Goal: Answer question/provide support: Share knowledge or assist other users

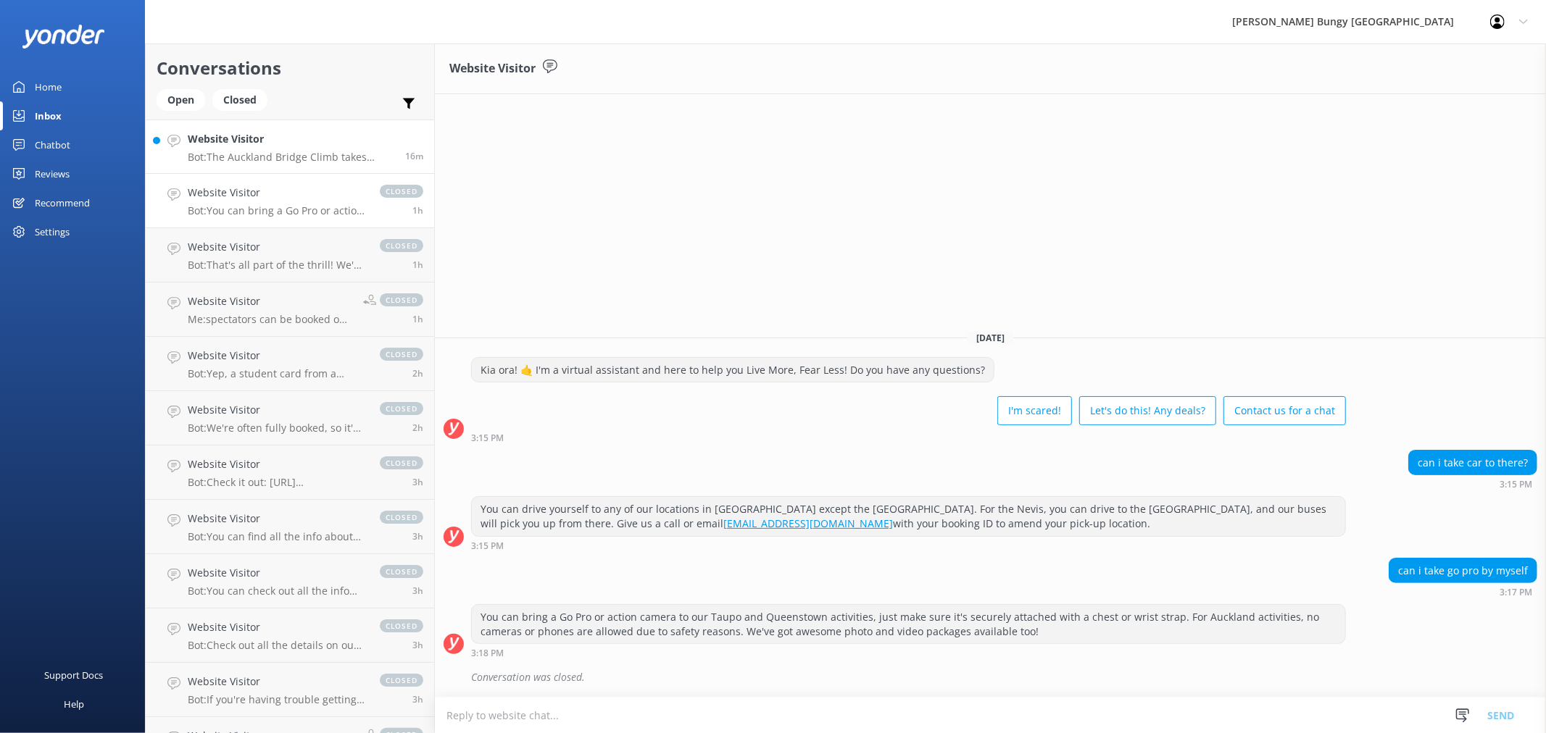
click at [351, 136] on h4 "Website Visitor" at bounding box center [291, 139] width 207 height 16
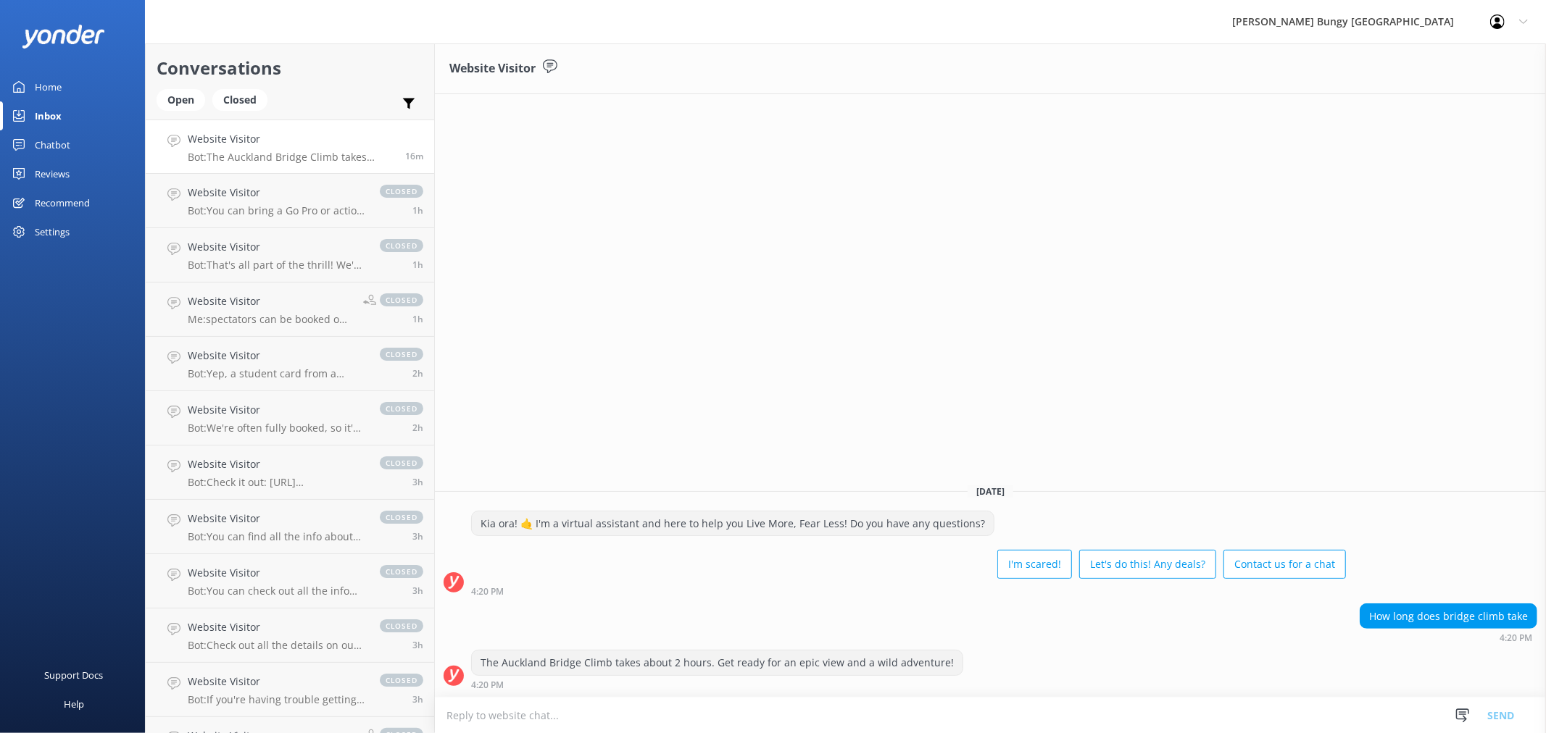
click at [62, 143] on div "Chatbot" at bounding box center [53, 144] width 36 height 29
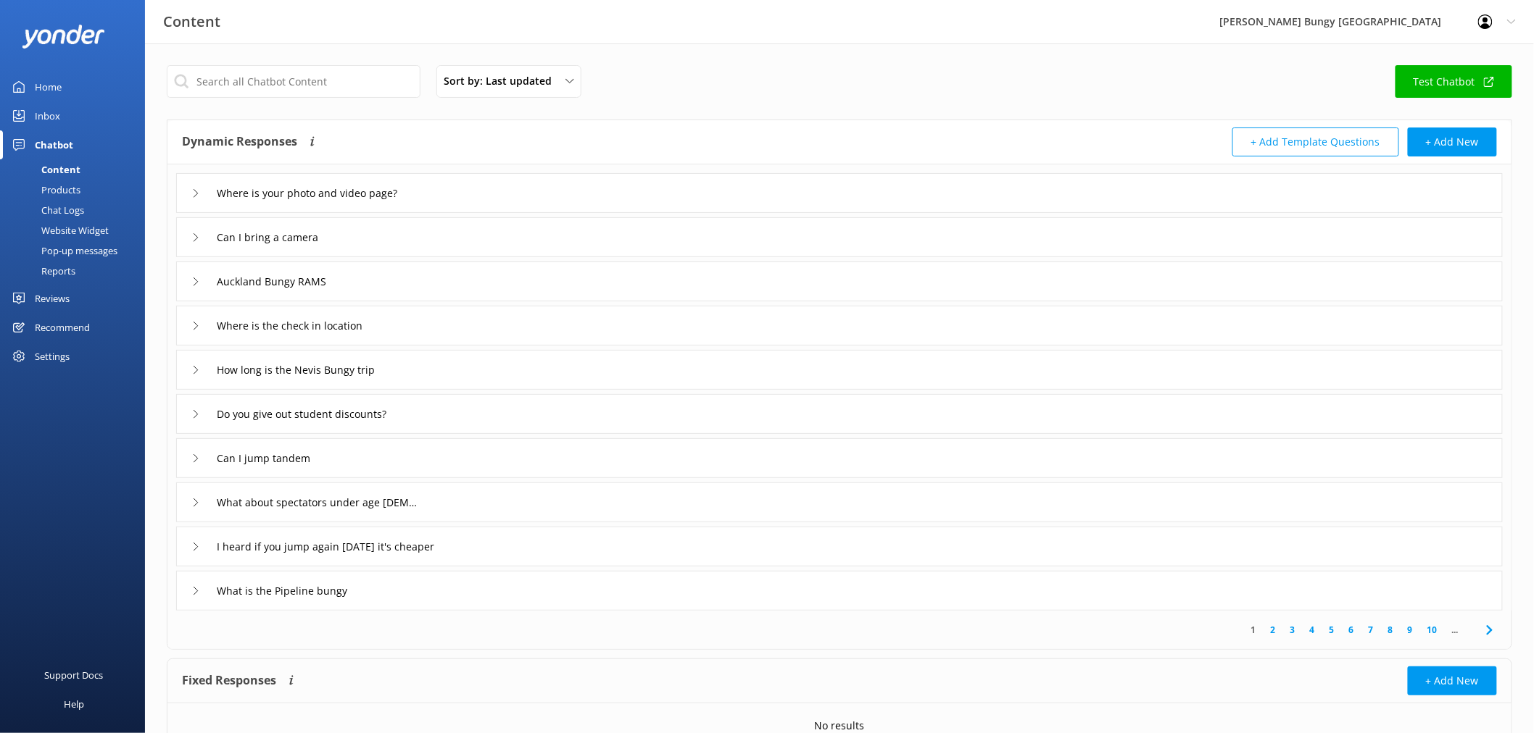
click at [74, 204] on div "Chat Logs" at bounding box center [46, 210] width 75 height 20
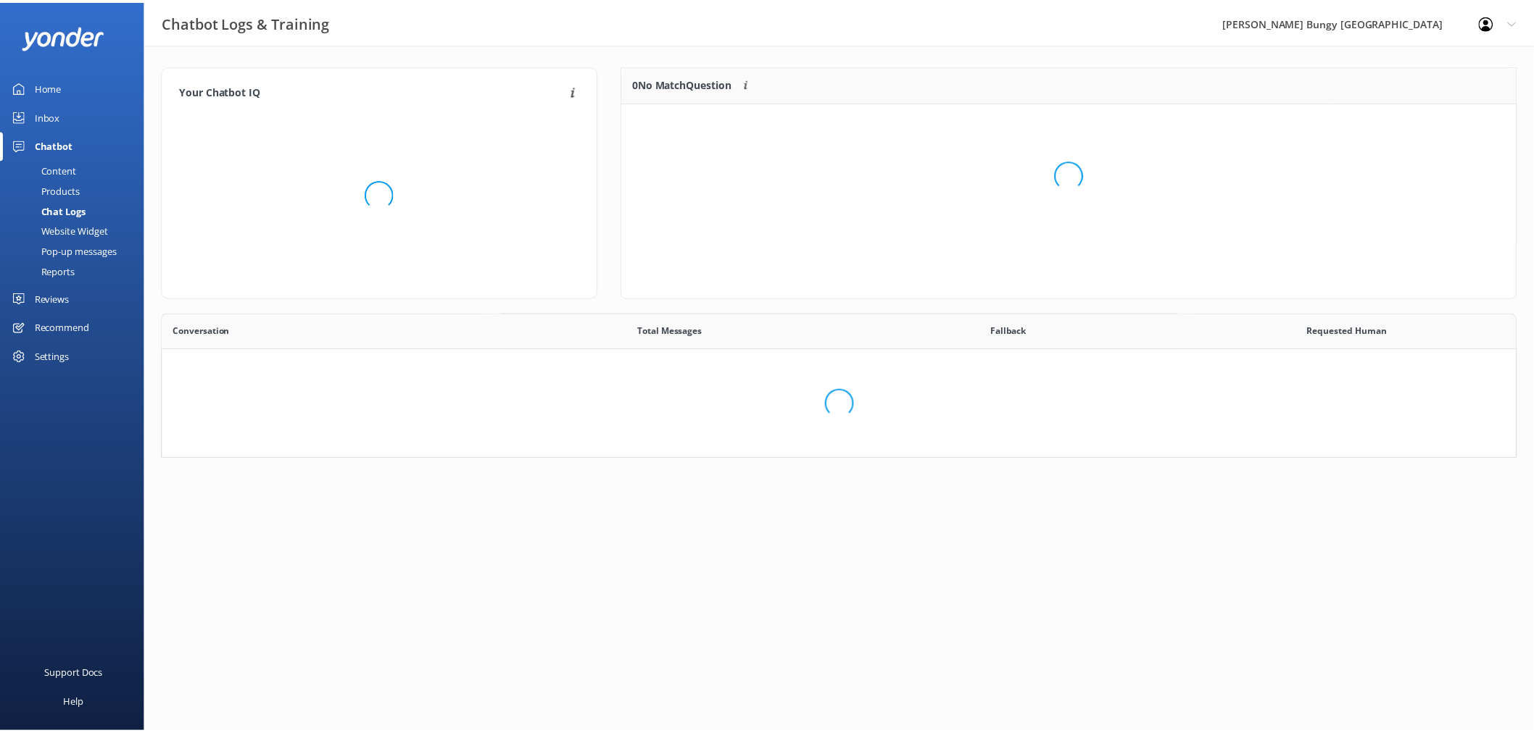
scroll to position [496, 1341]
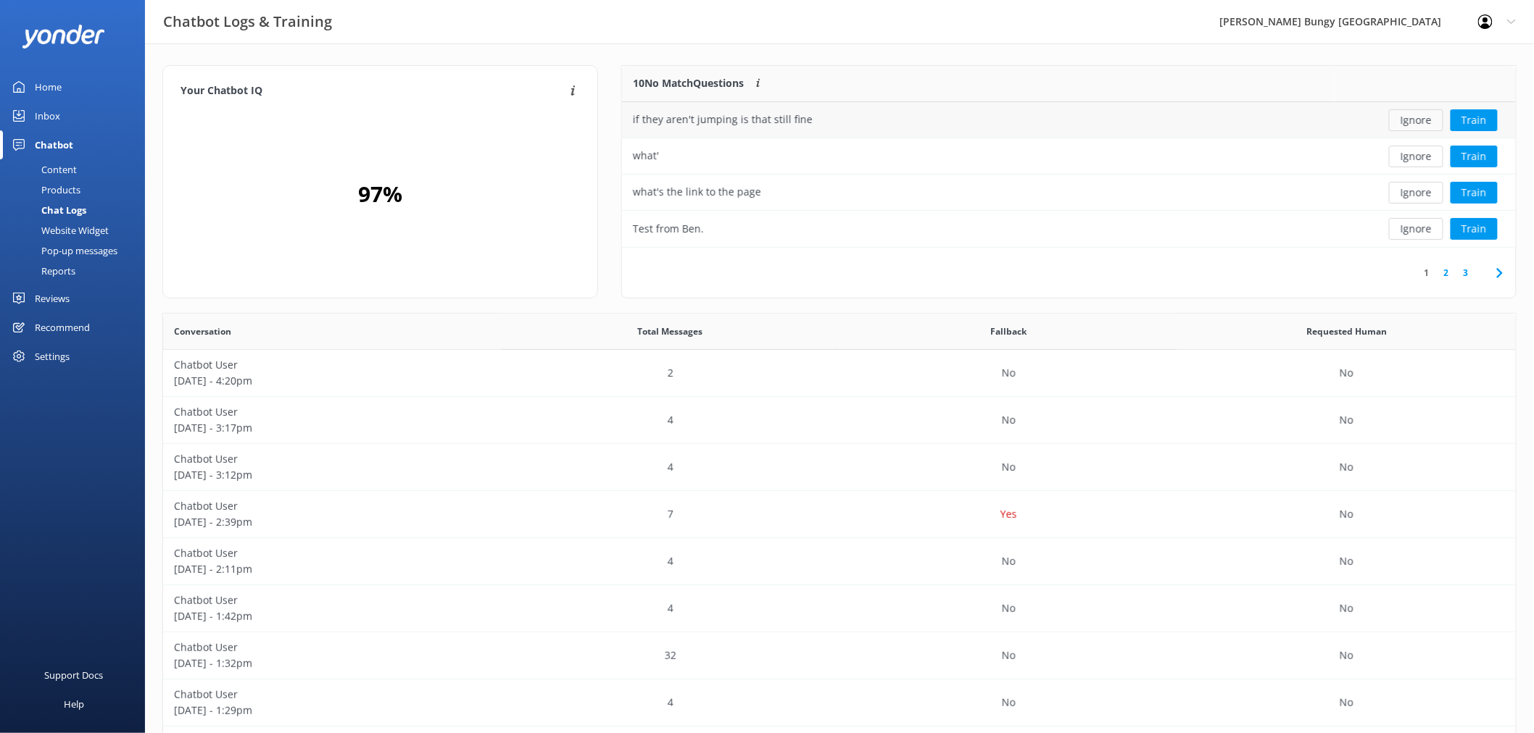
click at [1415, 117] on button "Ignore" at bounding box center [1416, 120] width 54 height 22
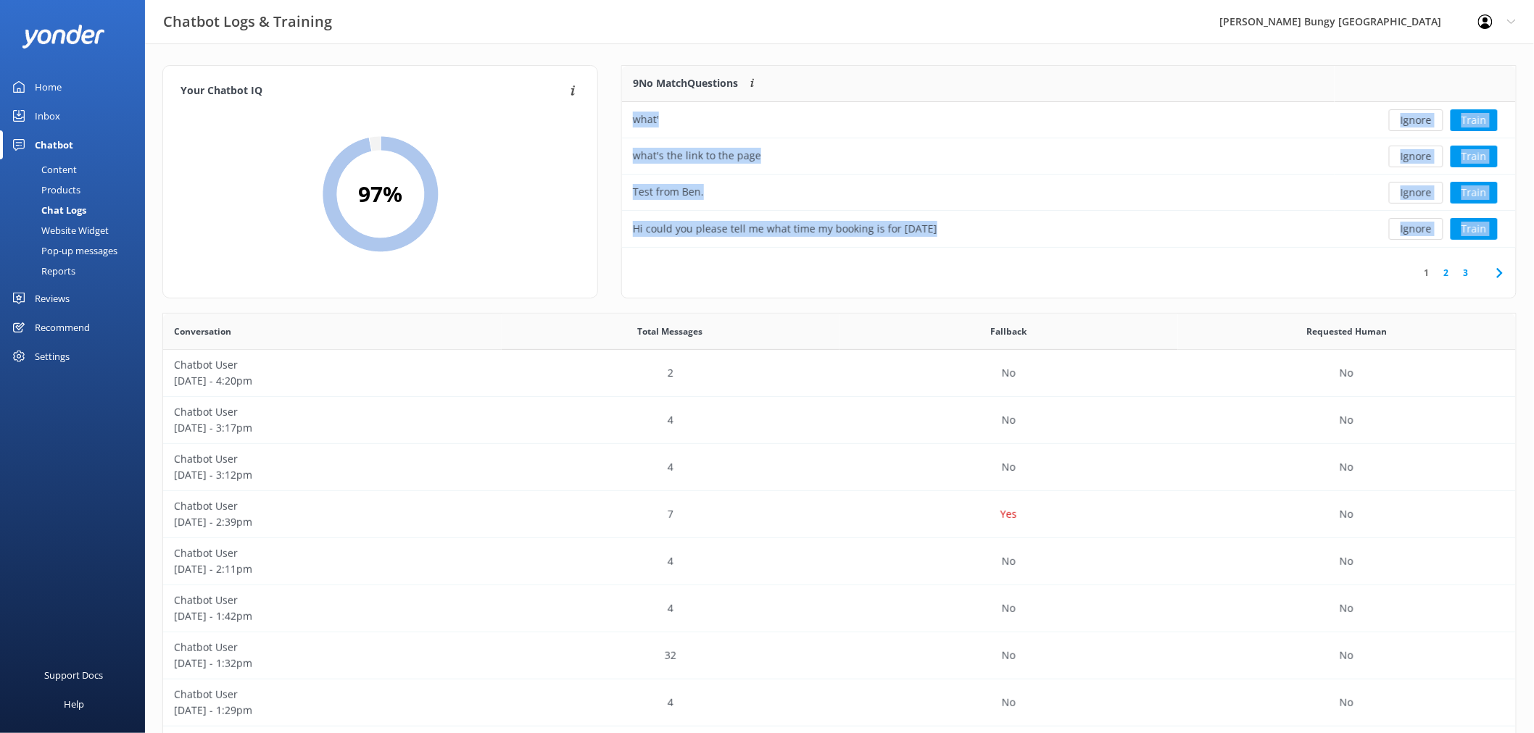
click at [1415, 117] on button "Ignore" at bounding box center [1416, 120] width 54 height 22
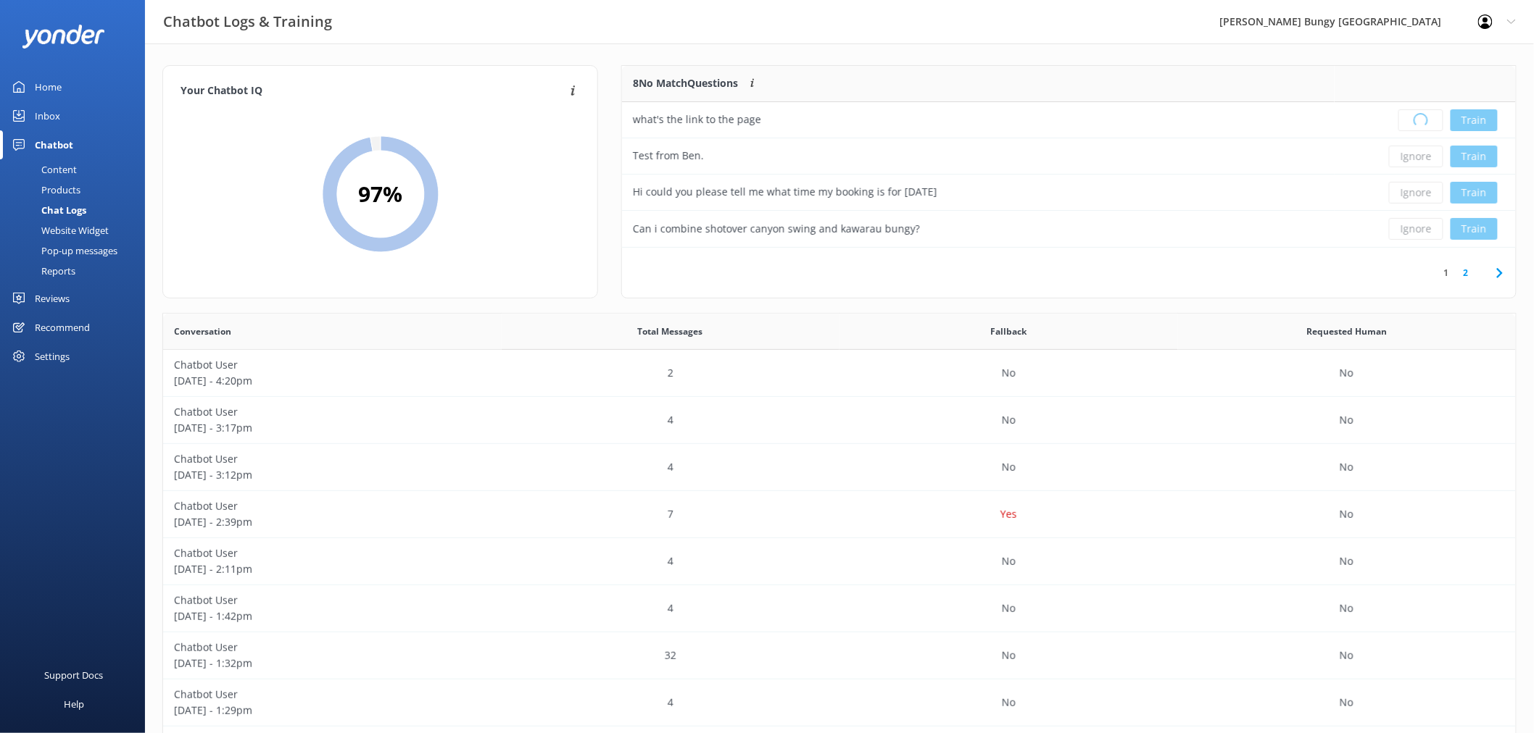
click at [1415, 117] on div "Loading.. Train" at bounding box center [1424, 120] width 159 height 22
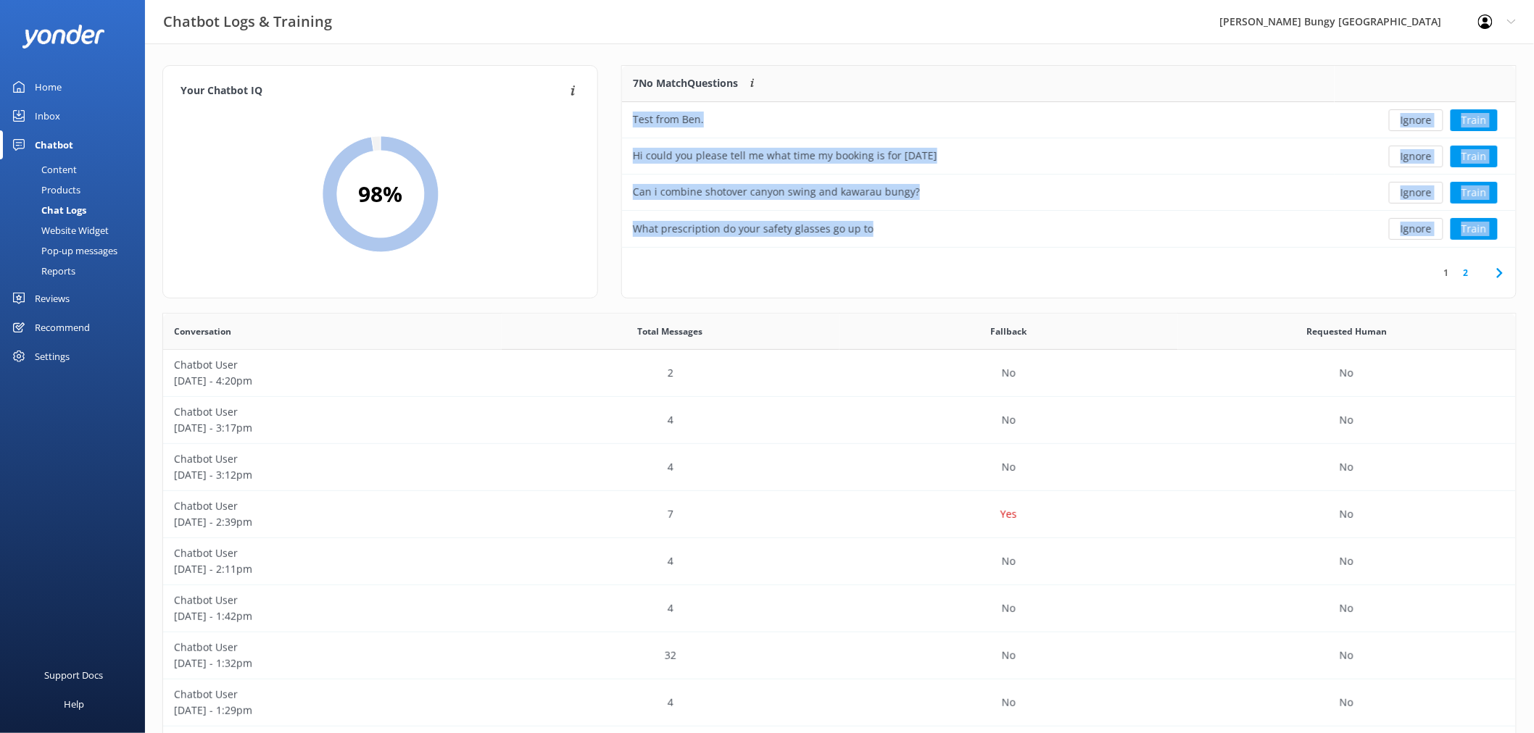
click at [1415, 117] on button "Ignore" at bounding box center [1416, 120] width 54 height 22
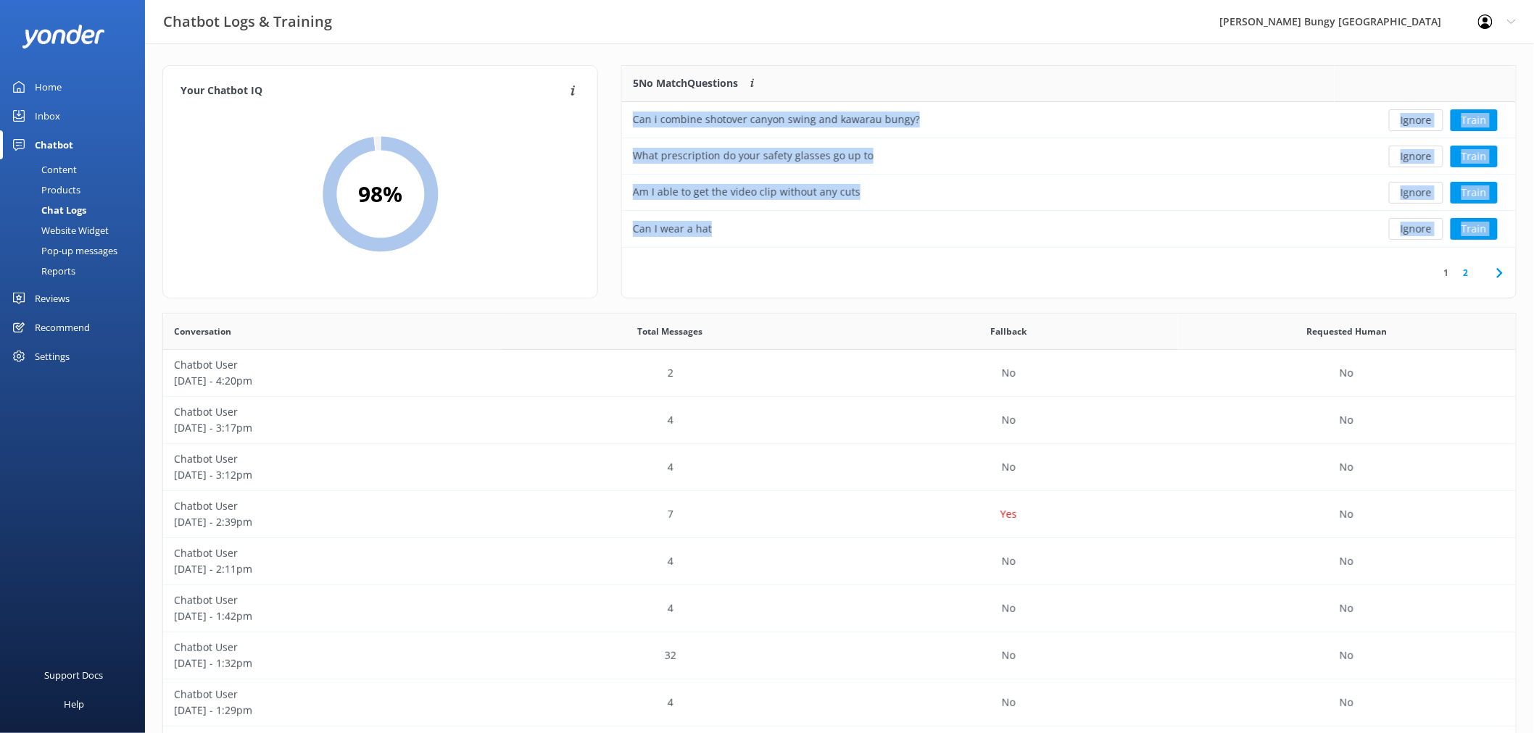
click at [1415, 117] on button "Ignore" at bounding box center [1416, 120] width 54 height 22
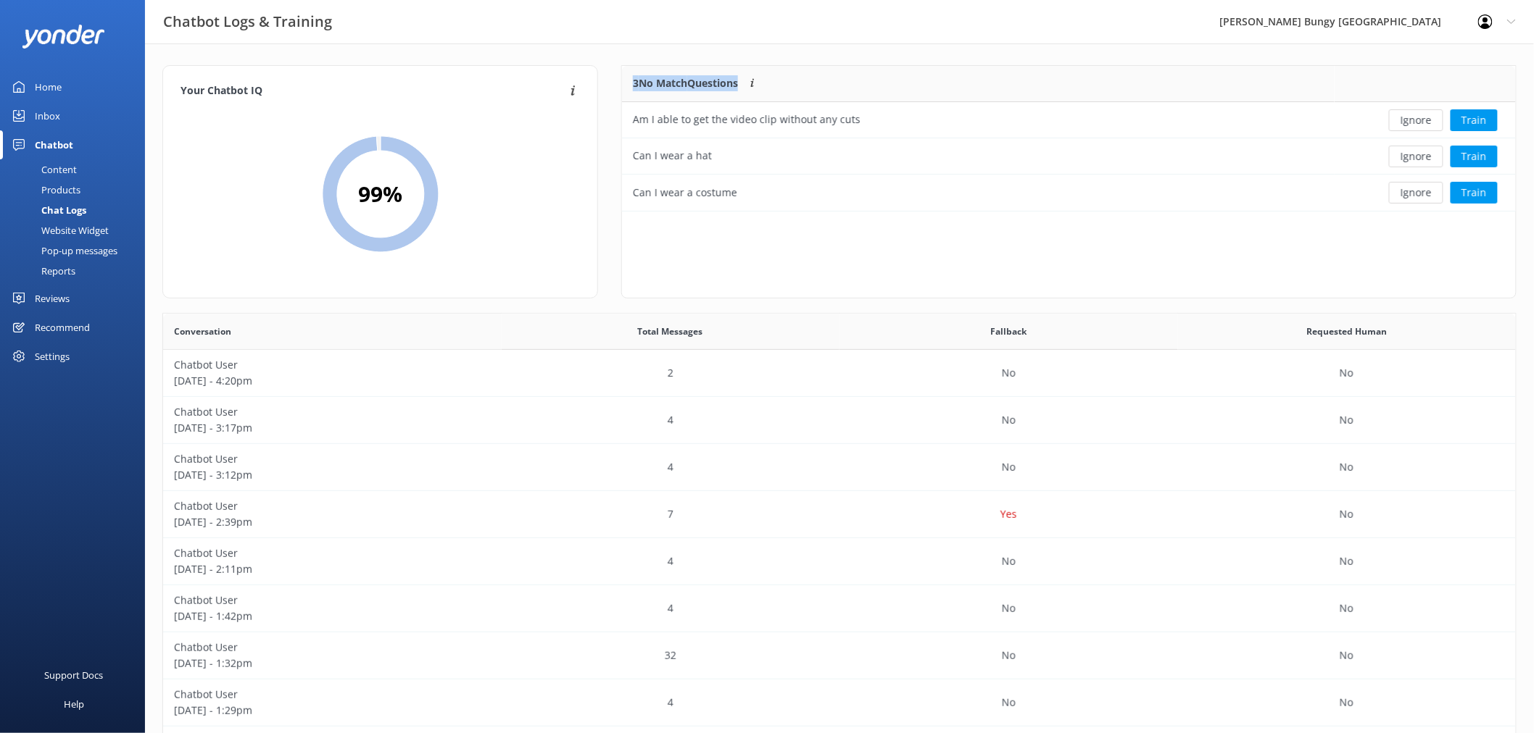
scroll to position [133, 881]
click at [1415, 117] on button "Ignore" at bounding box center [1416, 120] width 54 height 22
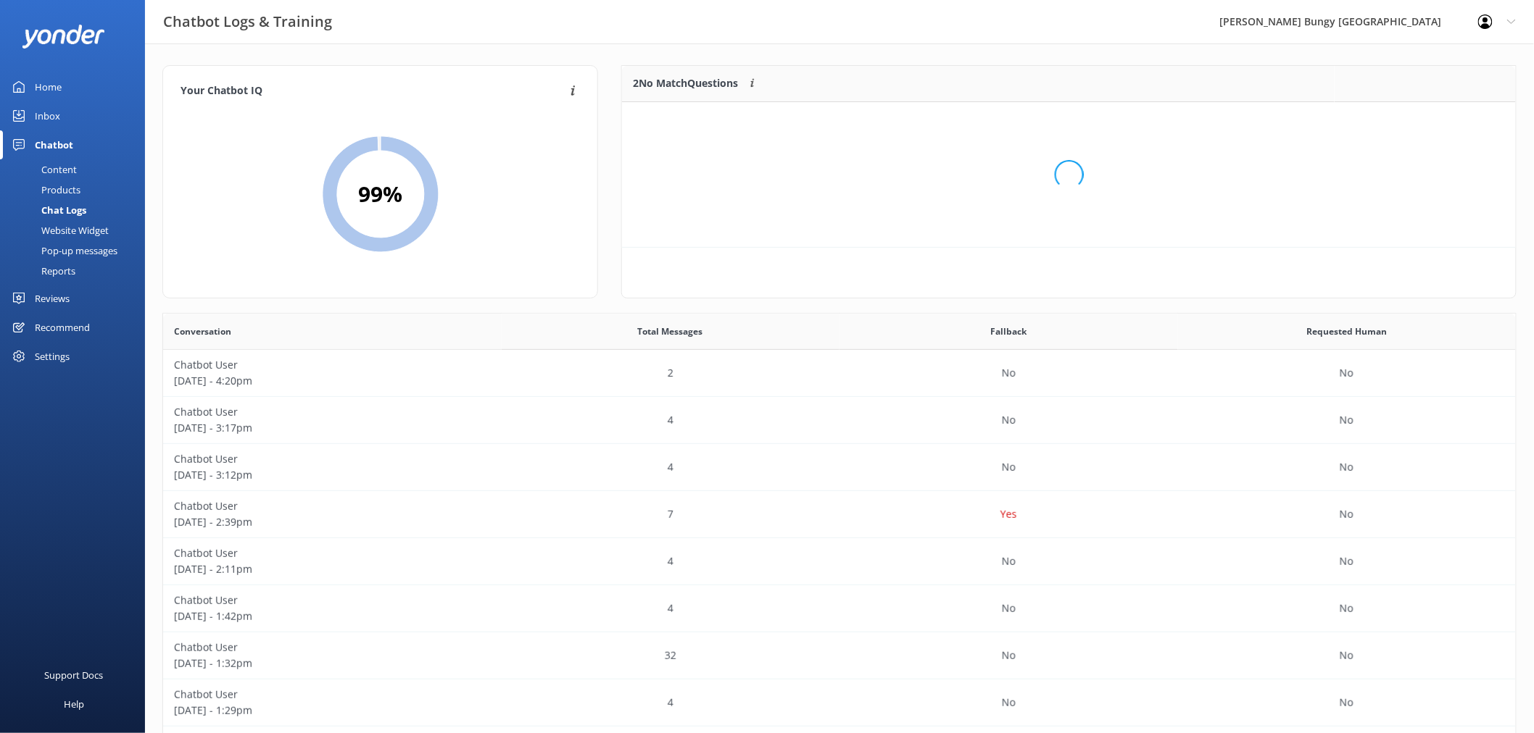
scroll to position [97, 881]
click at [1415, 117] on button "Ignore" at bounding box center [1416, 120] width 54 height 22
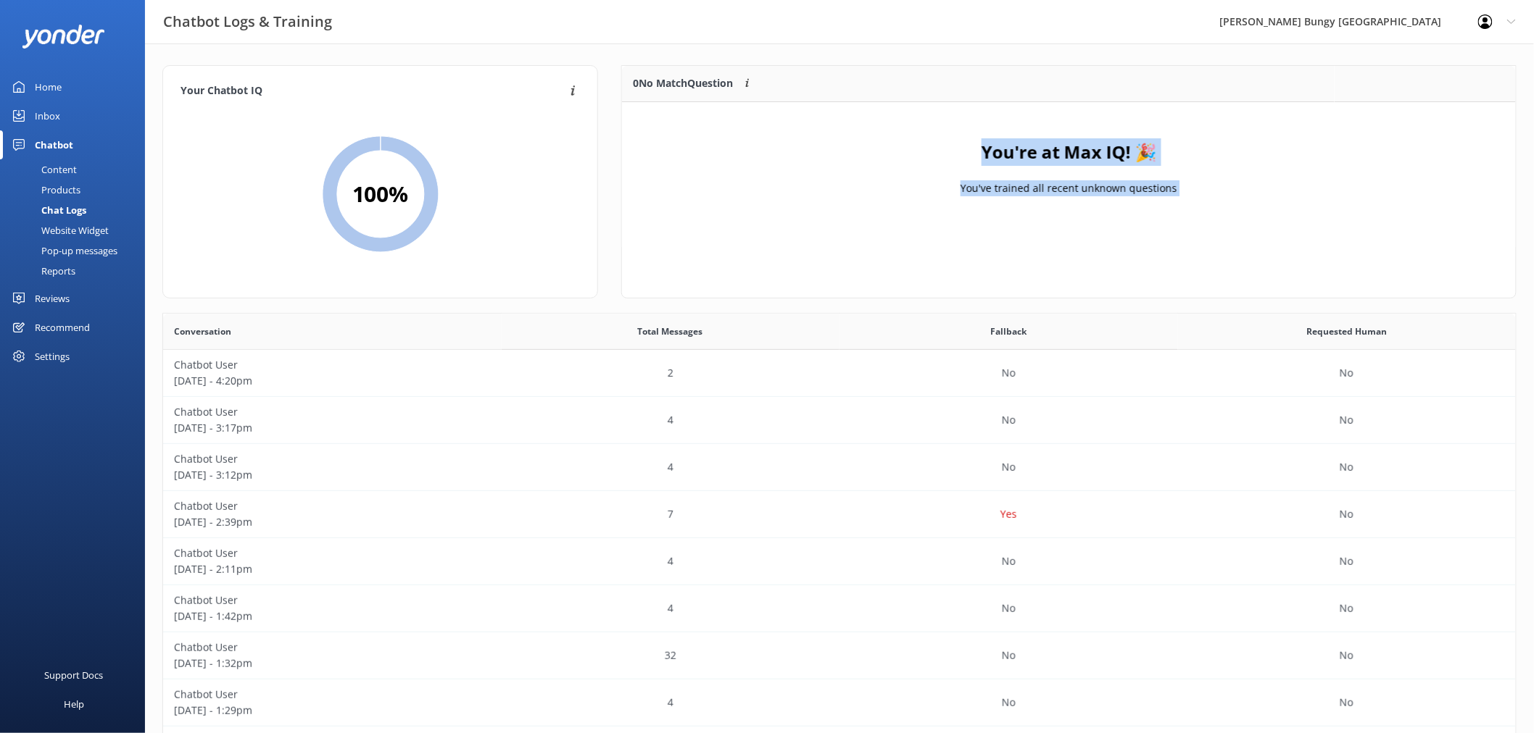
click at [74, 170] on div "Content" at bounding box center [43, 169] width 68 height 20
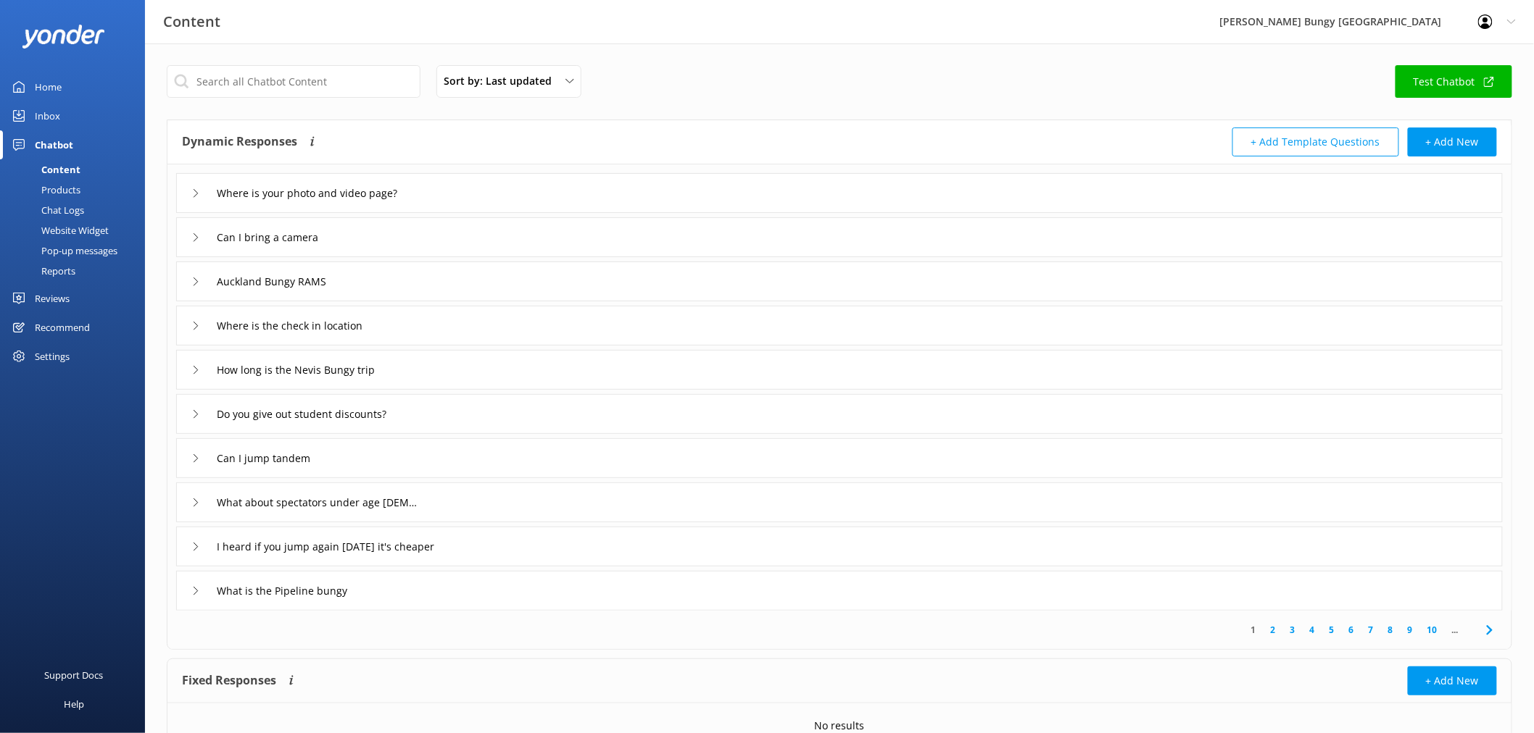
click at [60, 294] on div "Reviews" at bounding box center [52, 298] width 35 height 29
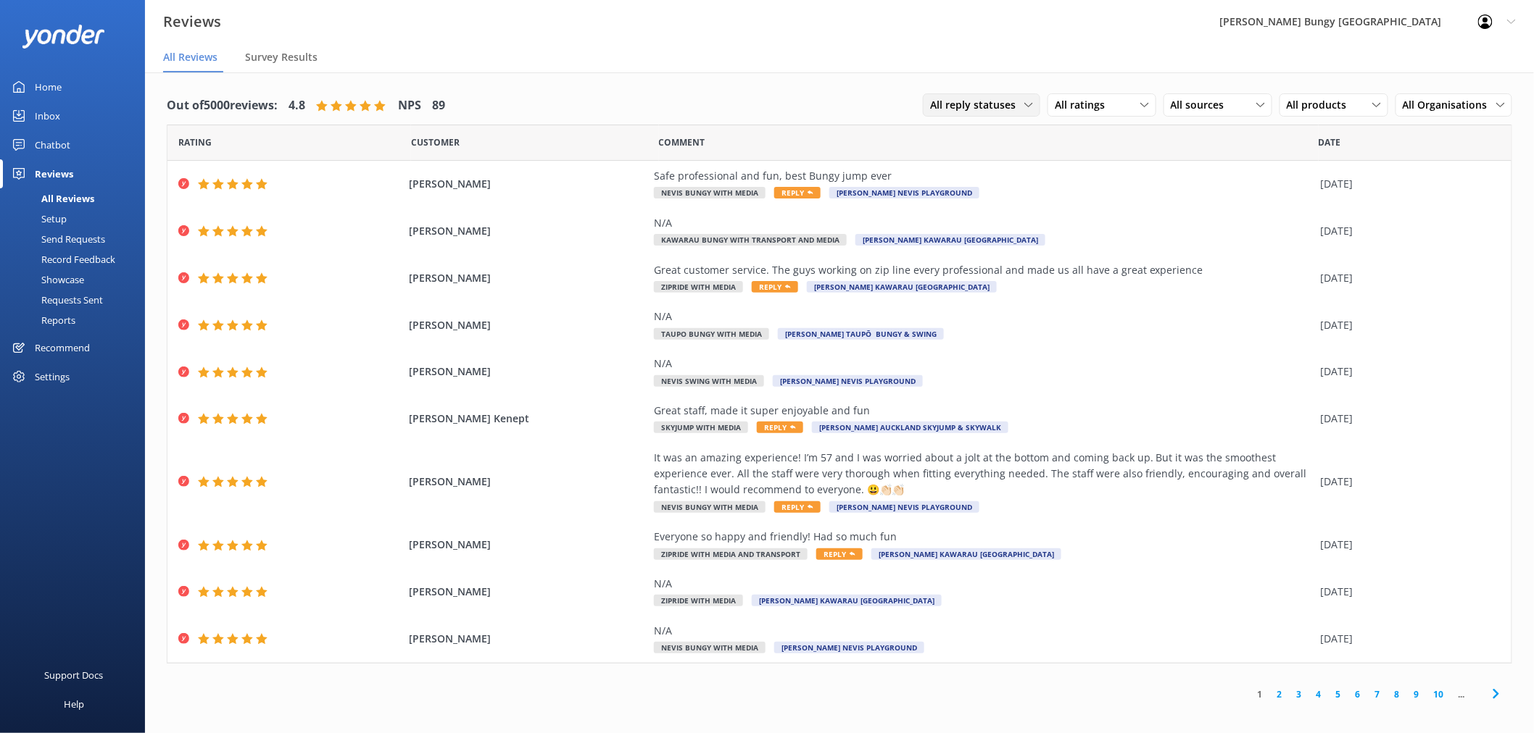
click at [1020, 105] on span "All reply statuses" at bounding box center [977, 105] width 94 height 16
click at [1097, 107] on span "All ratings" at bounding box center [1084, 105] width 59 height 16
click at [1125, 216] on div "Detractors" at bounding box center [1101, 223] width 67 height 14
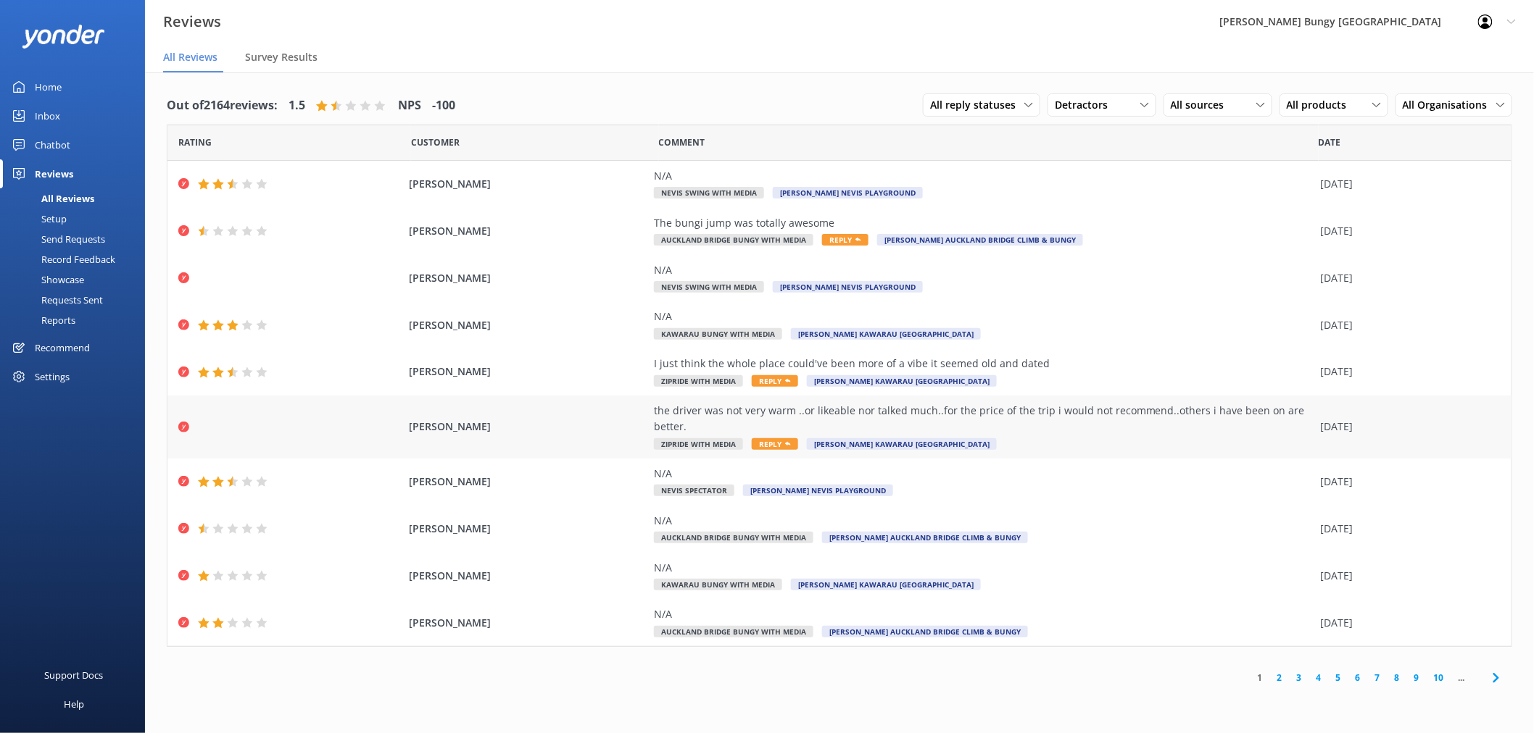
click at [903, 417] on div "the driver was not very warm ..or likeable nor talked much..for the price of th…" at bounding box center [984, 419] width 660 height 33
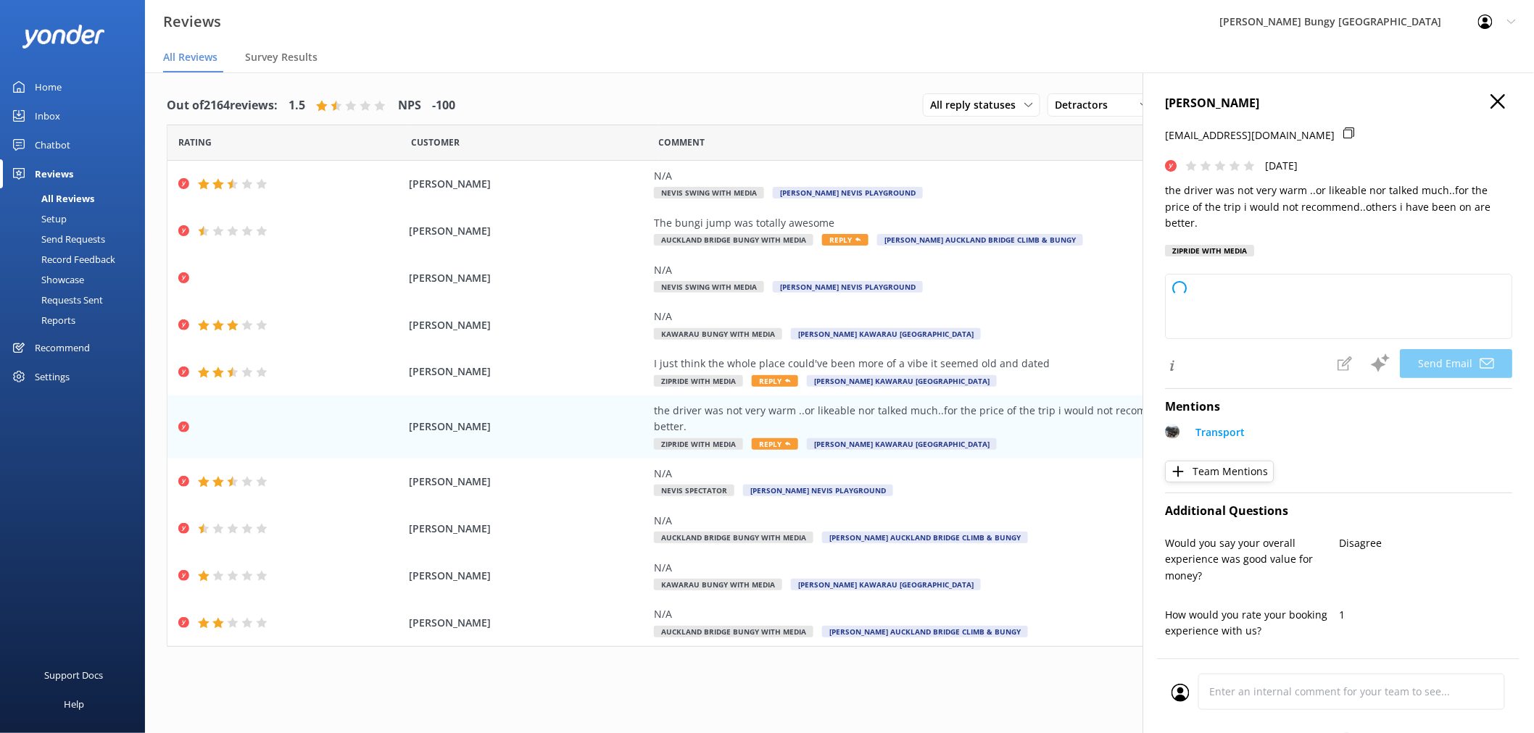
type textarea "Hi [PERSON_NAME], Thank you for sharing your feedback. We're sorry to hear that…"
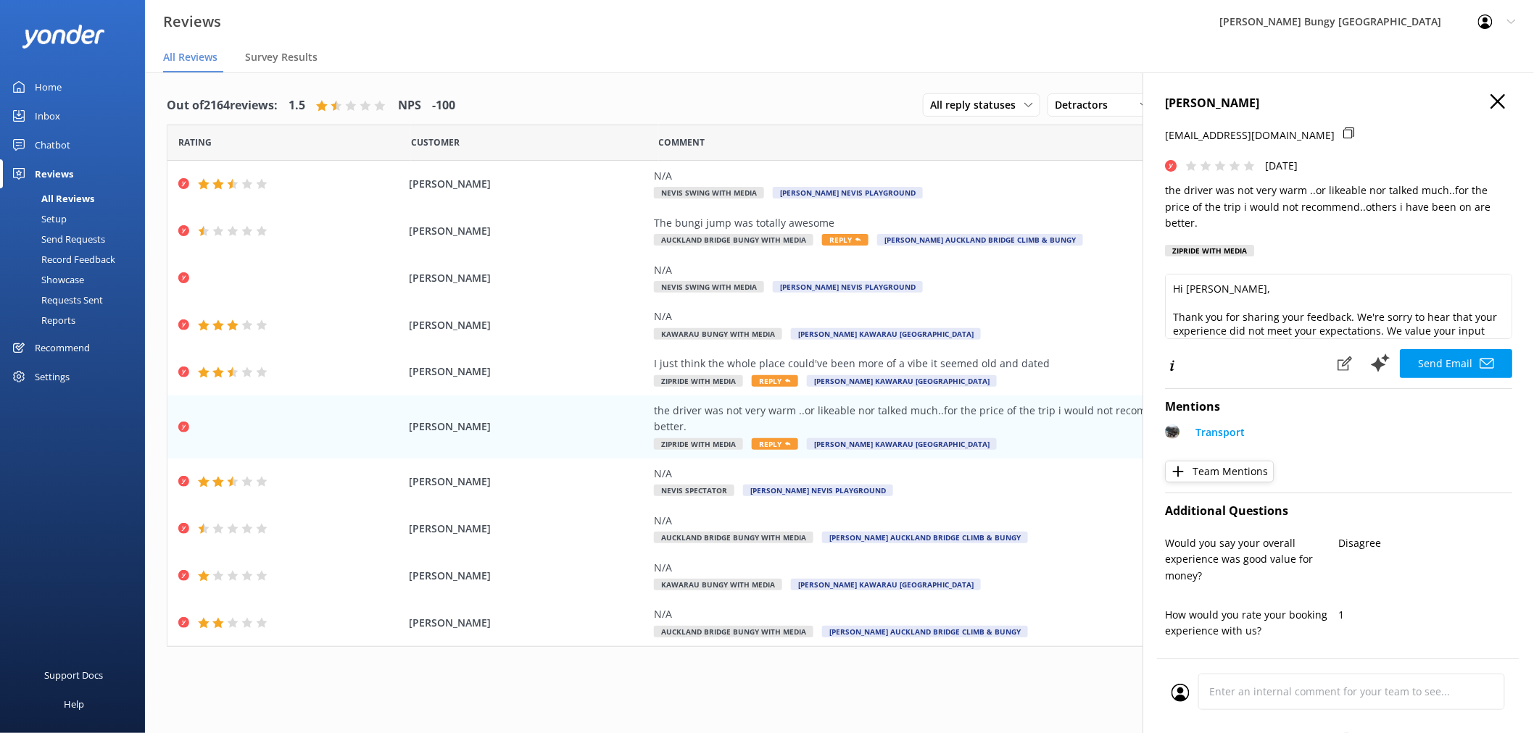
scroll to position [78, 0]
click at [1490, 103] on use "button" at bounding box center [1497, 101] width 14 height 14
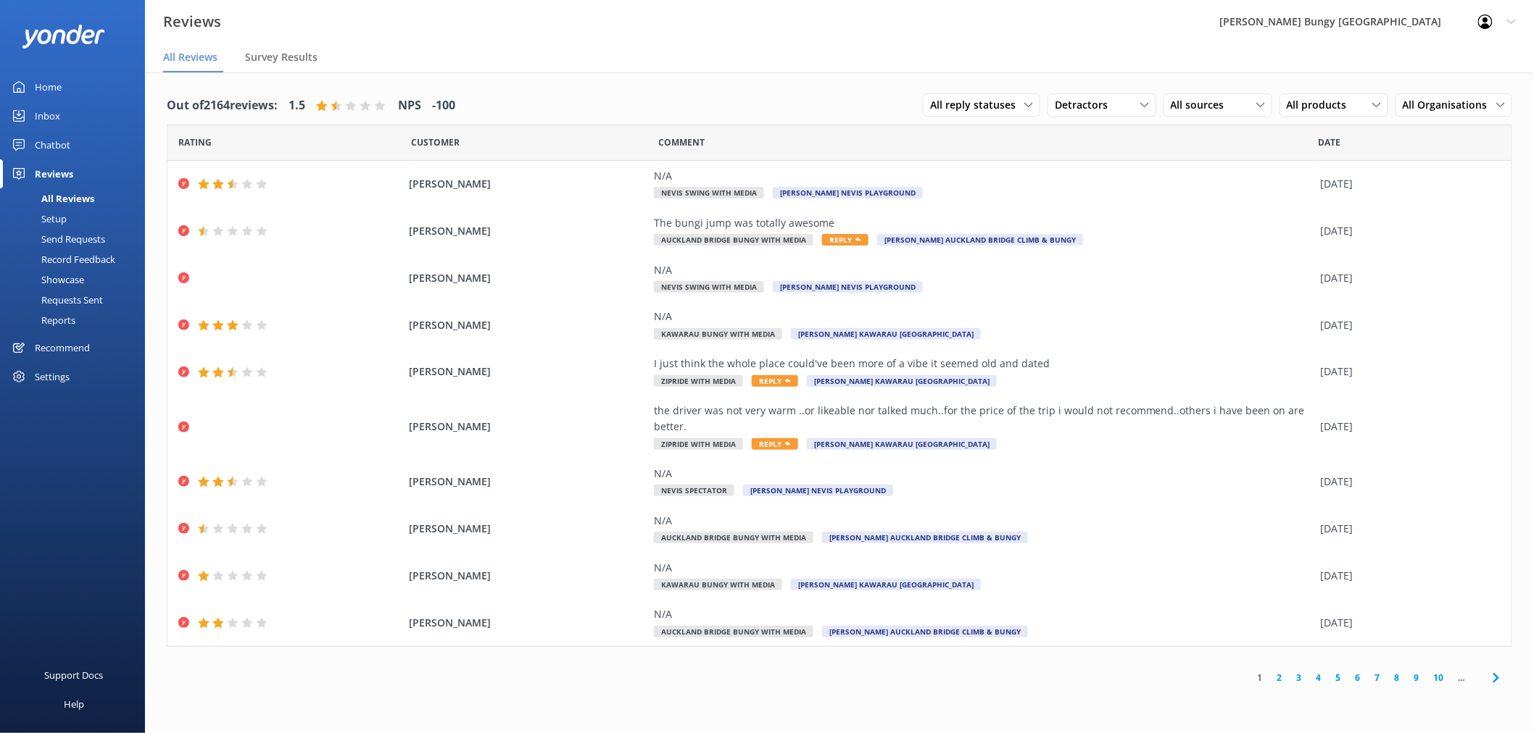
click at [1281, 678] on link "2" at bounding box center [1280, 678] width 20 height 14
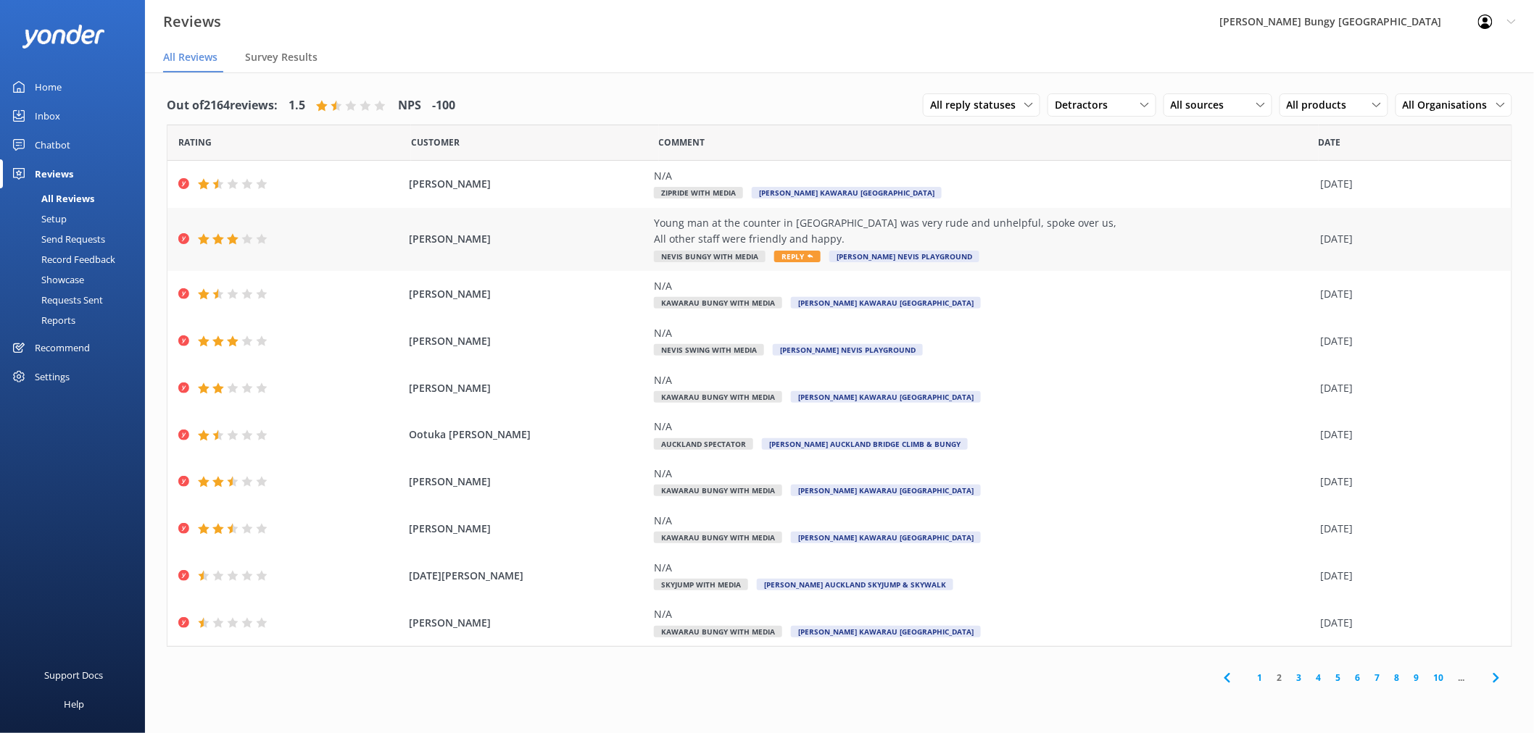
click at [1007, 251] on div "Young man at the counter in [GEOGRAPHIC_DATA] was very rude and unhelpful, spok…" at bounding box center [984, 239] width 660 height 49
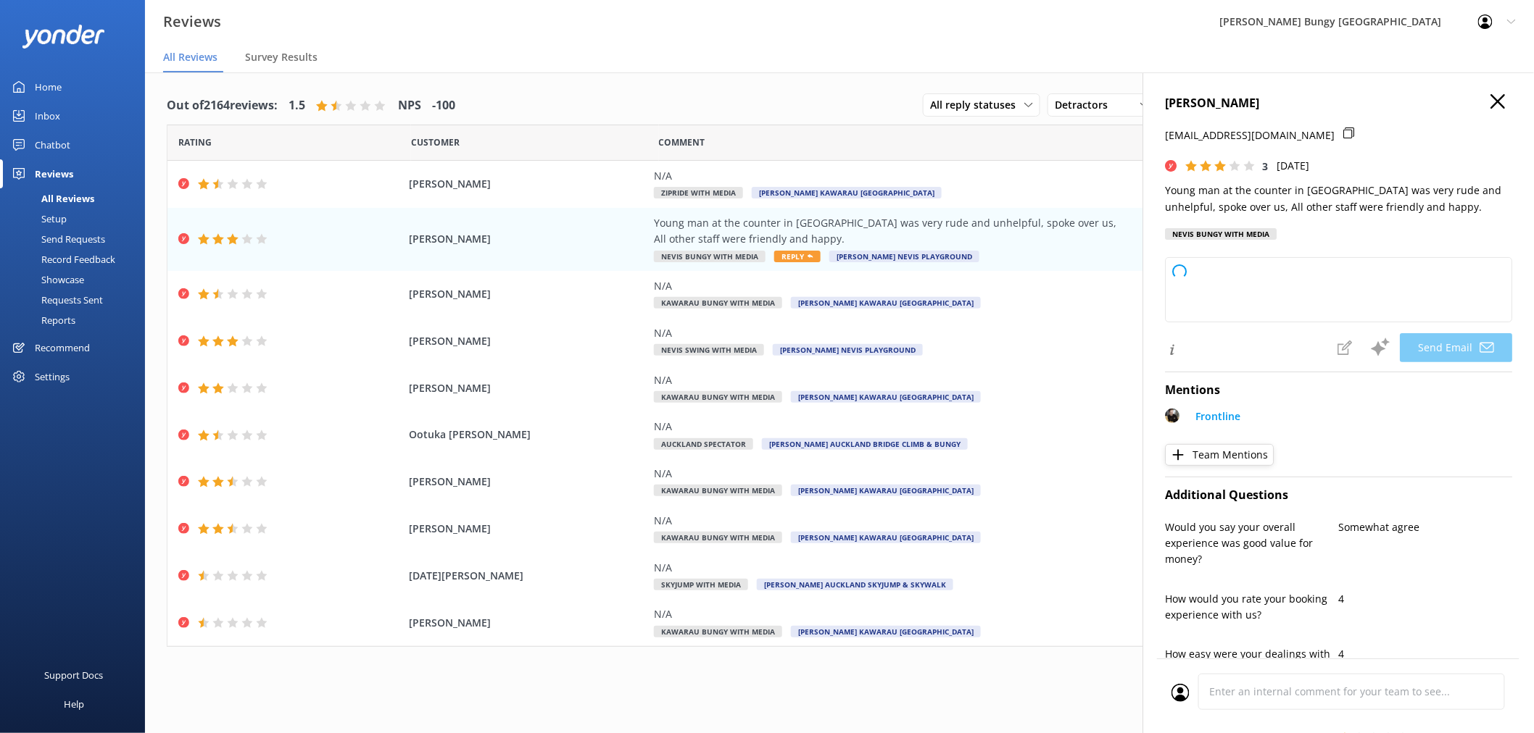
type textarea "Hi [PERSON_NAME], thank you for your feedback. We’re sorry to hear about your e…"
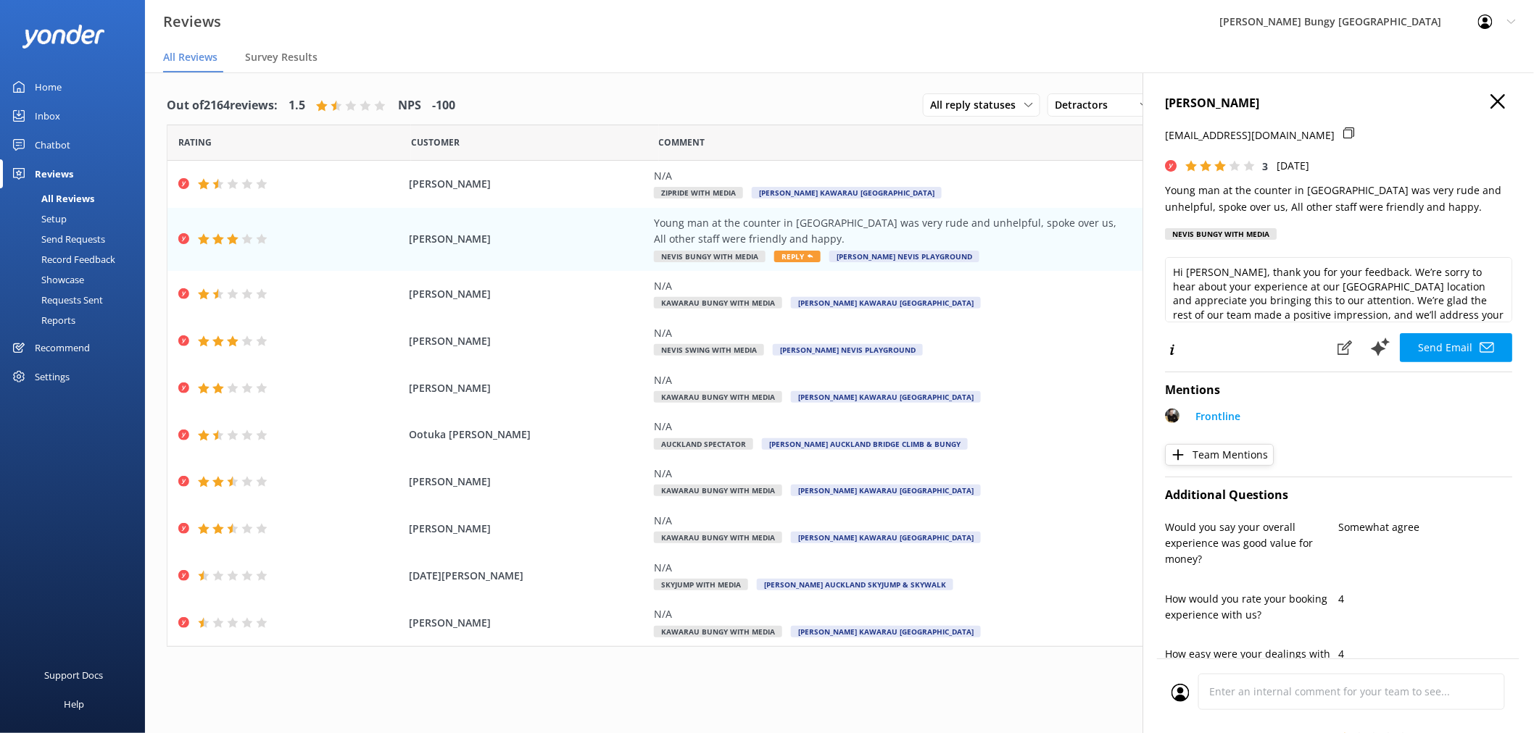
click at [1491, 93] on div "[PERSON_NAME] [EMAIL_ADDRESS][DOMAIN_NAME] 3 [DATE] Young man at the counter in…" at bounding box center [1337, 438] width 391 height 733
click at [1490, 95] on icon "button" at bounding box center [1497, 101] width 14 height 14
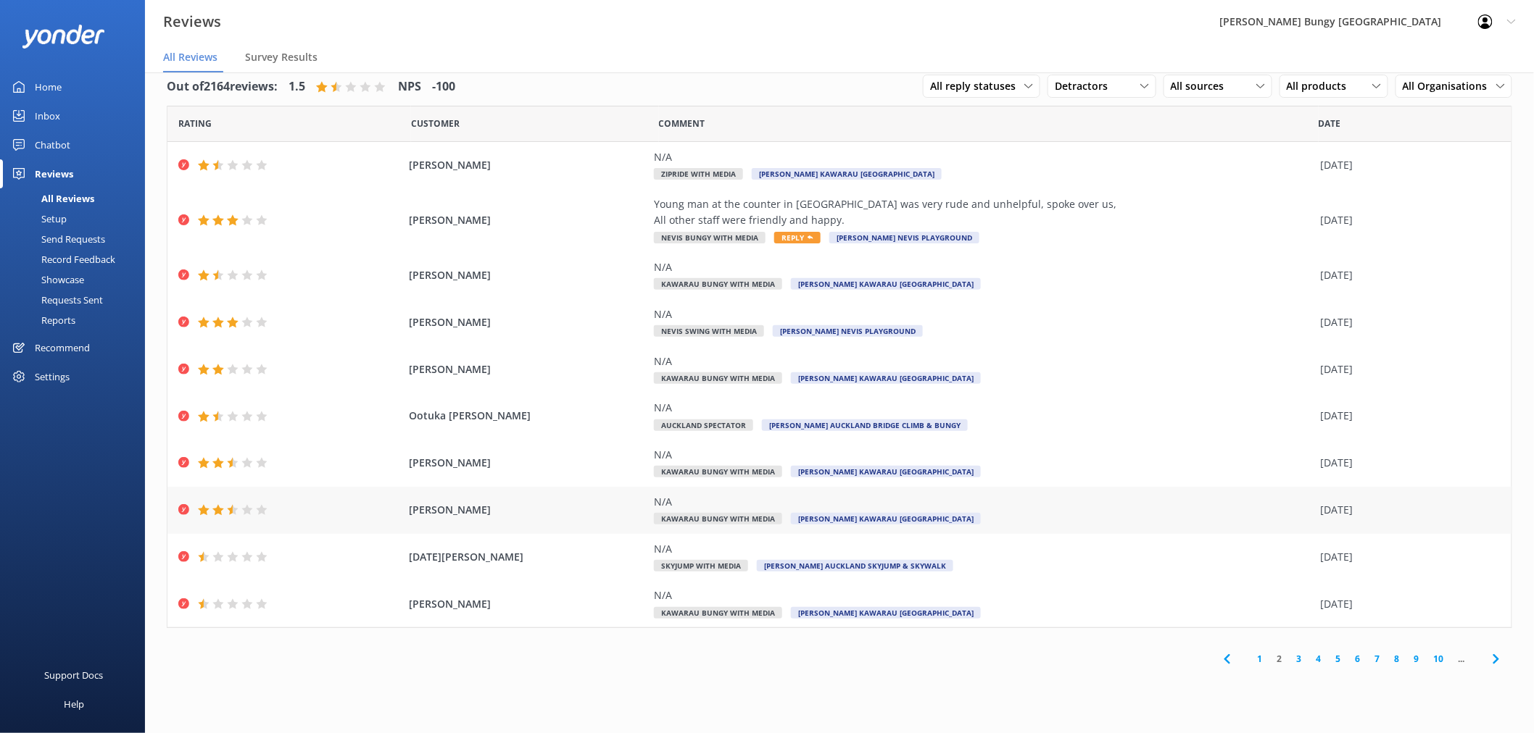
scroll to position [29, 0]
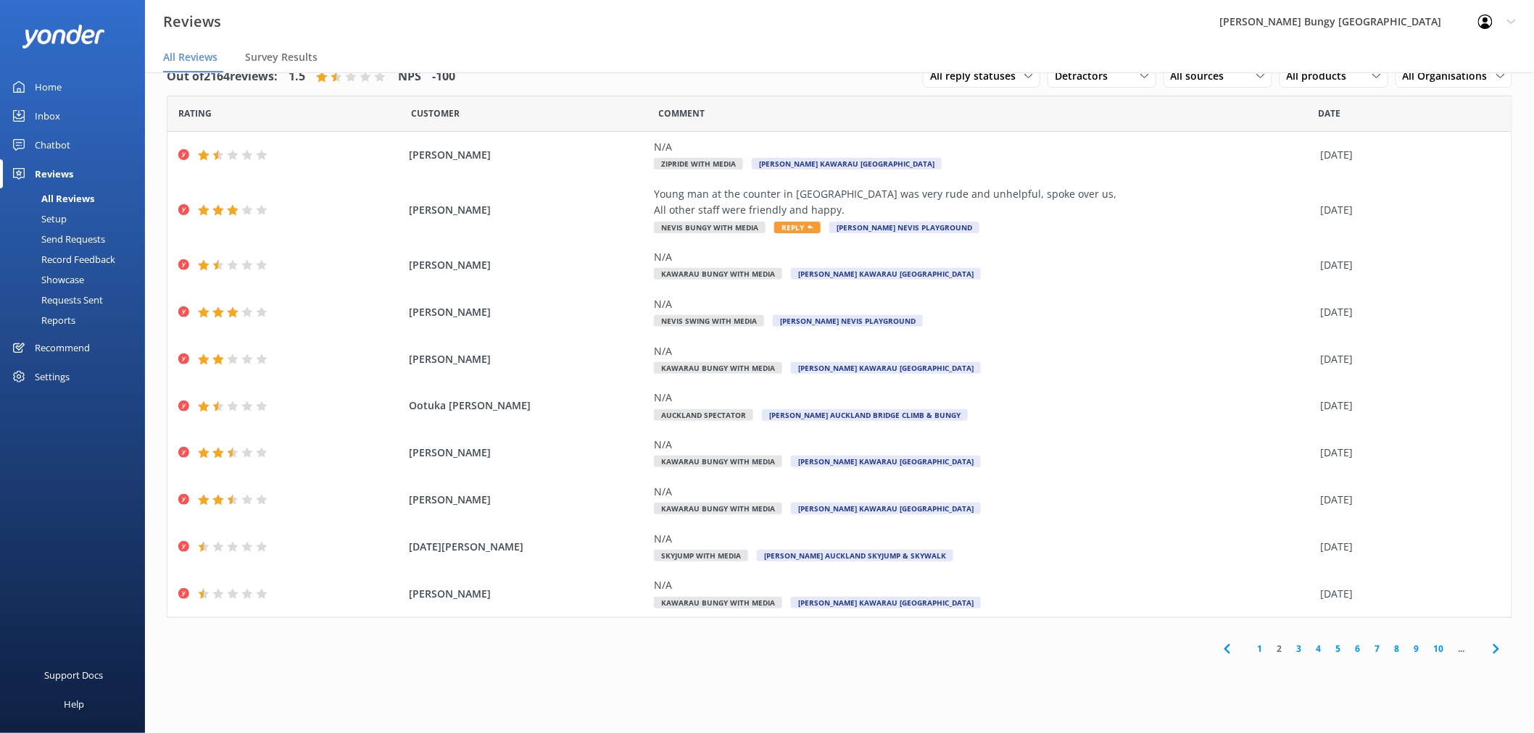
click at [1300, 648] on link "3" at bounding box center [1299, 649] width 20 height 14
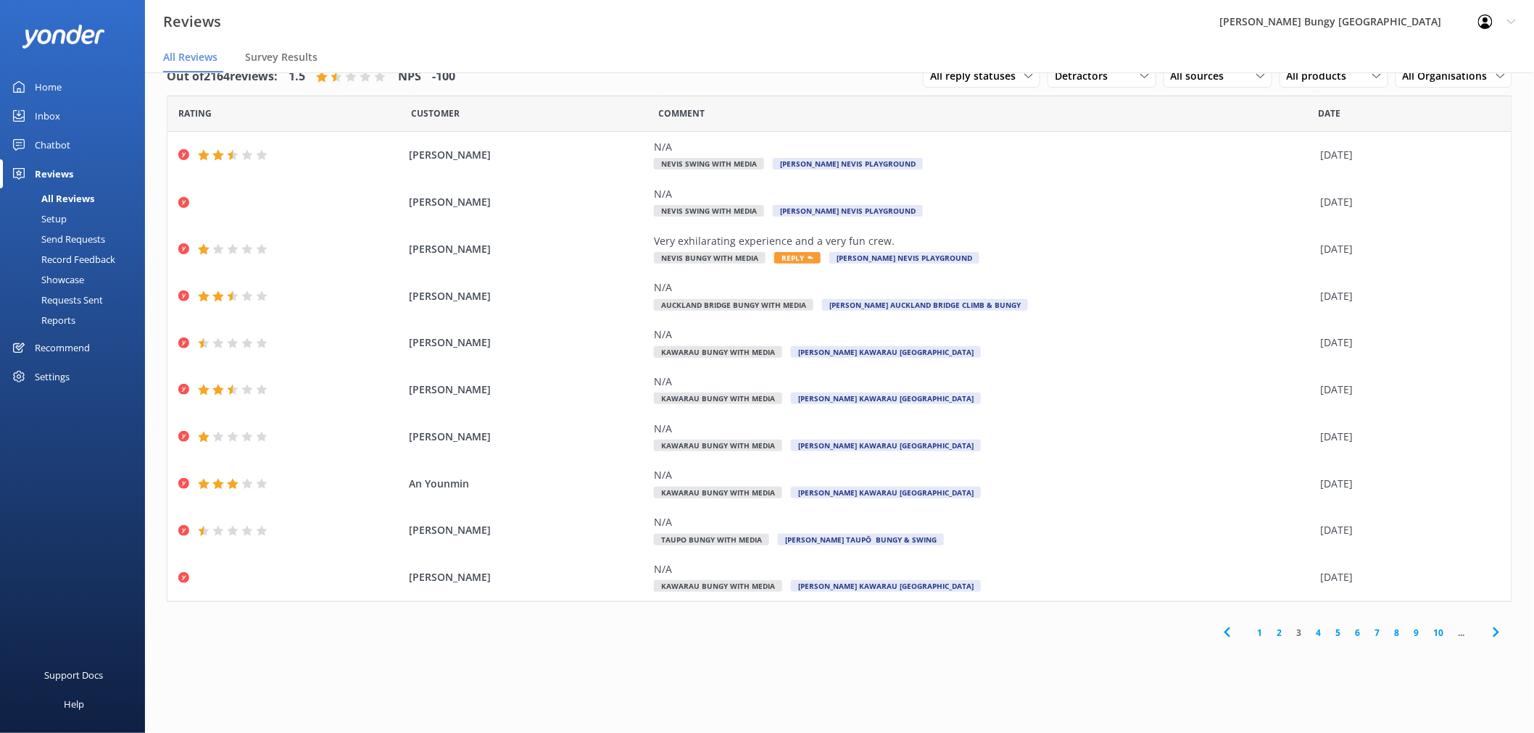
click at [1316, 632] on link "4" at bounding box center [1319, 633] width 20 height 14
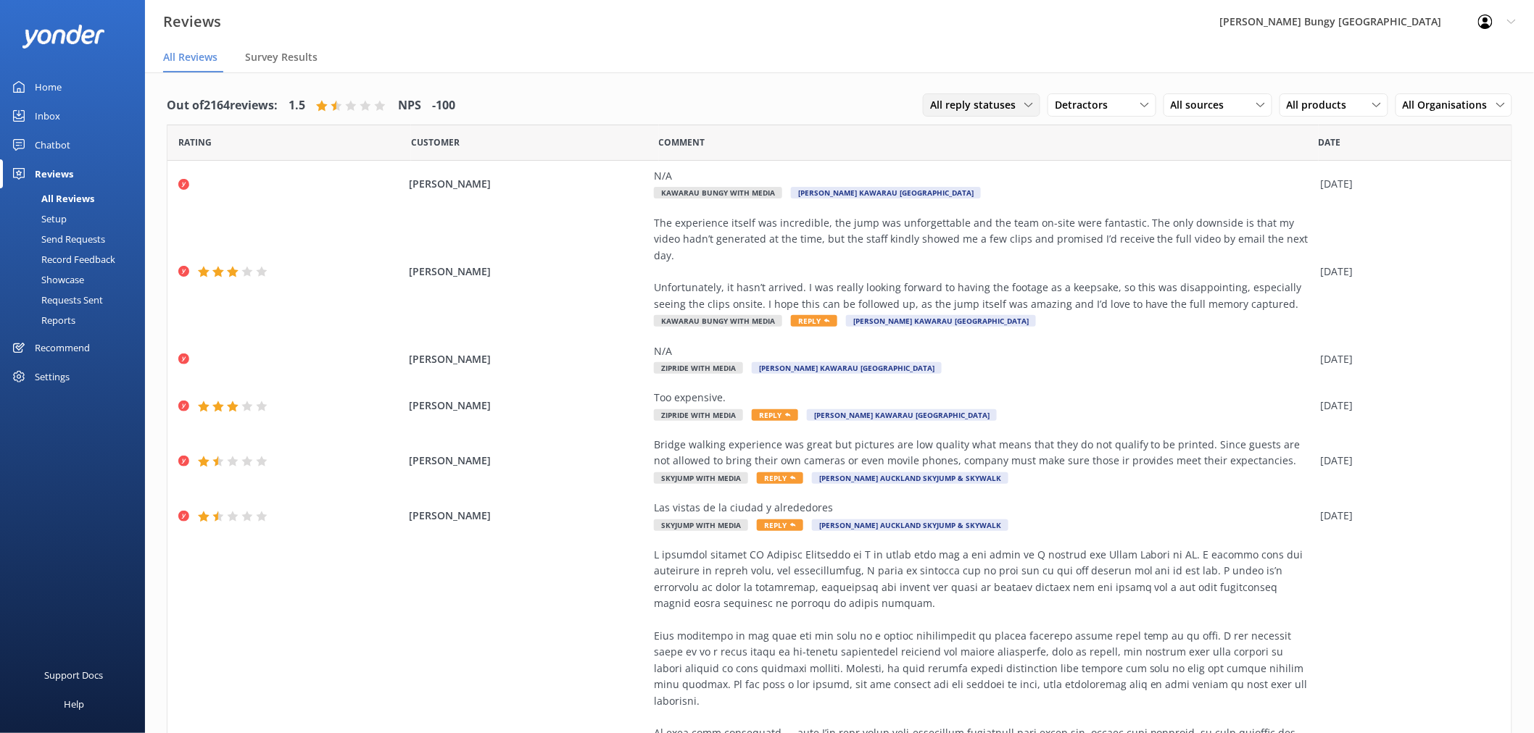
click at [1010, 94] on div "All reply statuses All reply statuses Needs a reply Does not need reply" at bounding box center [981, 104] width 117 height 23
click at [1097, 100] on span "Detractors" at bounding box center [1086, 105] width 62 height 16
click at [1118, 189] on link "Passives" at bounding box center [1112, 193] width 129 height 29
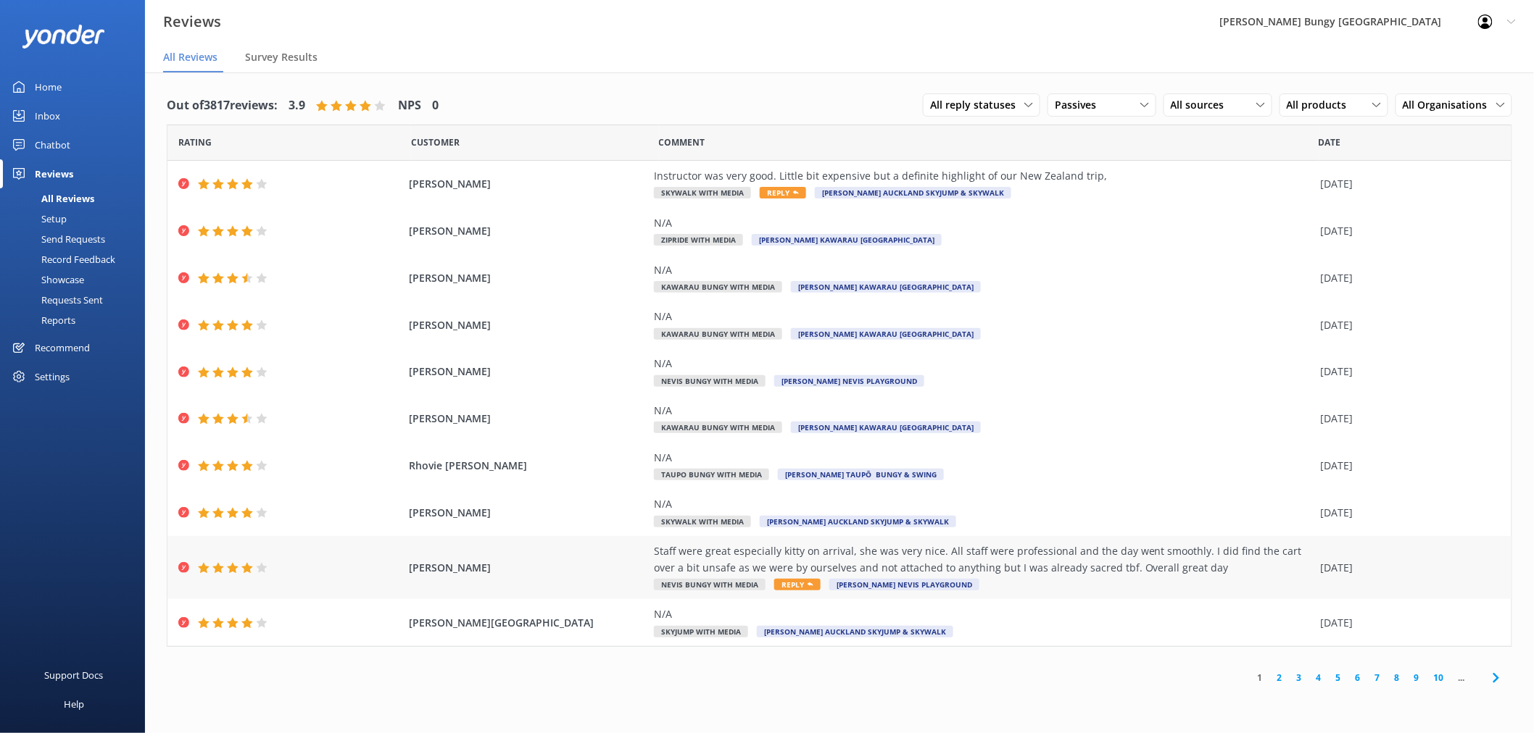
click at [991, 592] on div "[PERSON_NAME] Staff were great especially kitty on arrival, she was very nice. …" at bounding box center [839, 567] width 1344 height 63
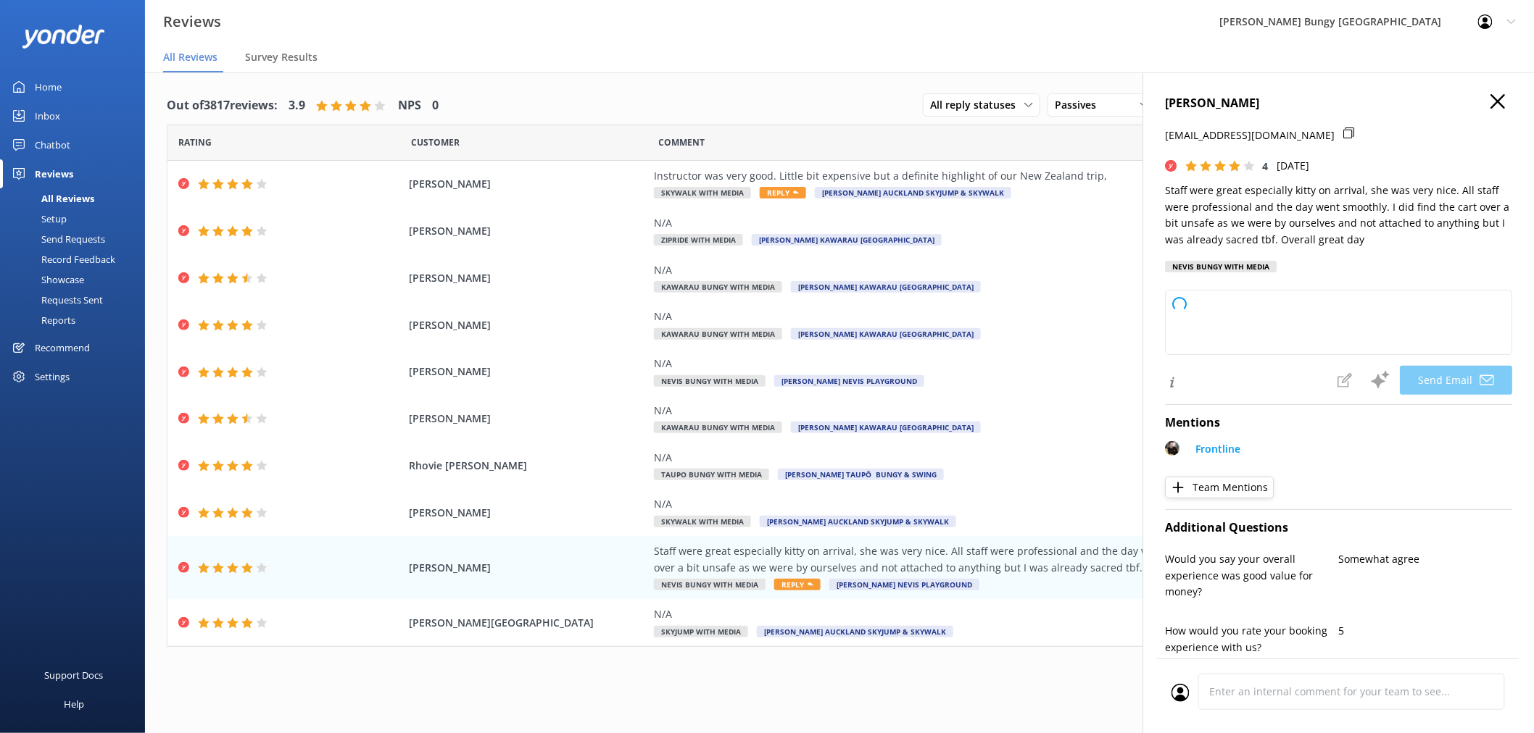
type textarea "Hi [PERSON_NAME], Thank you so much for your feedback and kind words about our …"
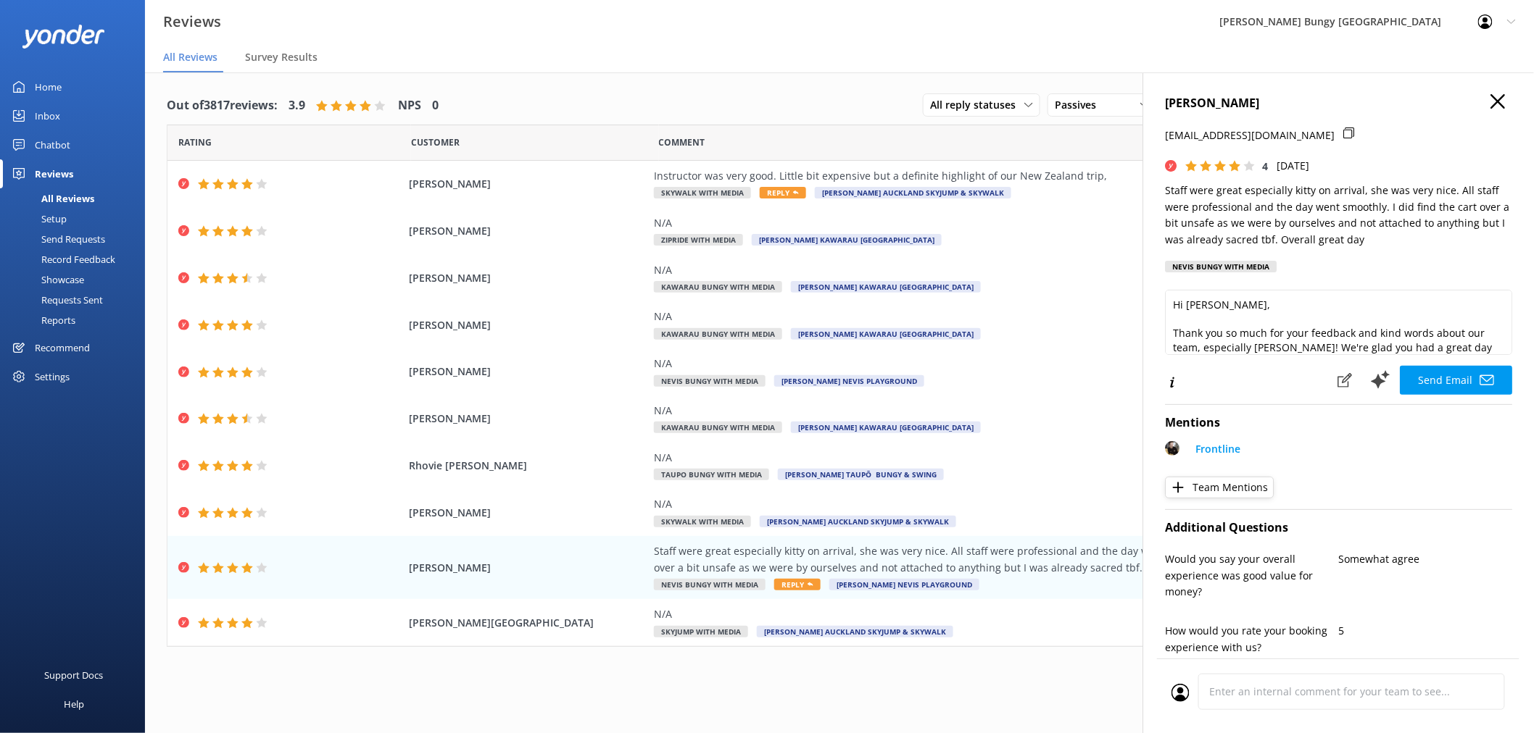
click at [1492, 99] on icon "button" at bounding box center [1497, 101] width 14 height 14
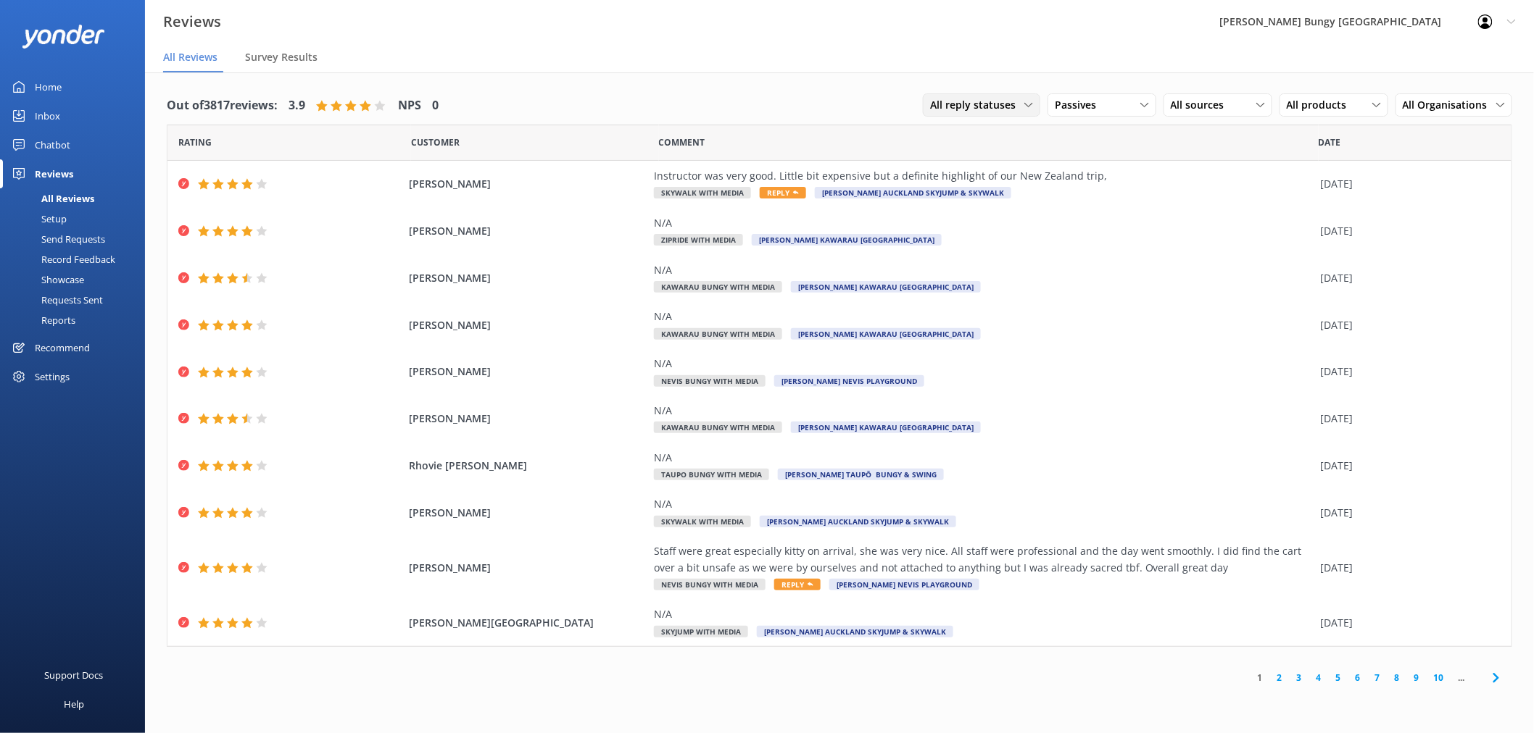
click at [1010, 98] on span "All reply statuses" at bounding box center [977, 105] width 94 height 16
click at [1099, 90] on div "All reply statuses All reply statuses Needs a reply Does not need reply Passive…" at bounding box center [1217, 106] width 589 height 38
click at [1110, 97] on div "Passives" at bounding box center [1101, 105] width 101 height 16
click at [1136, 165] on link "Promoters" at bounding box center [1112, 164] width 129 height 29
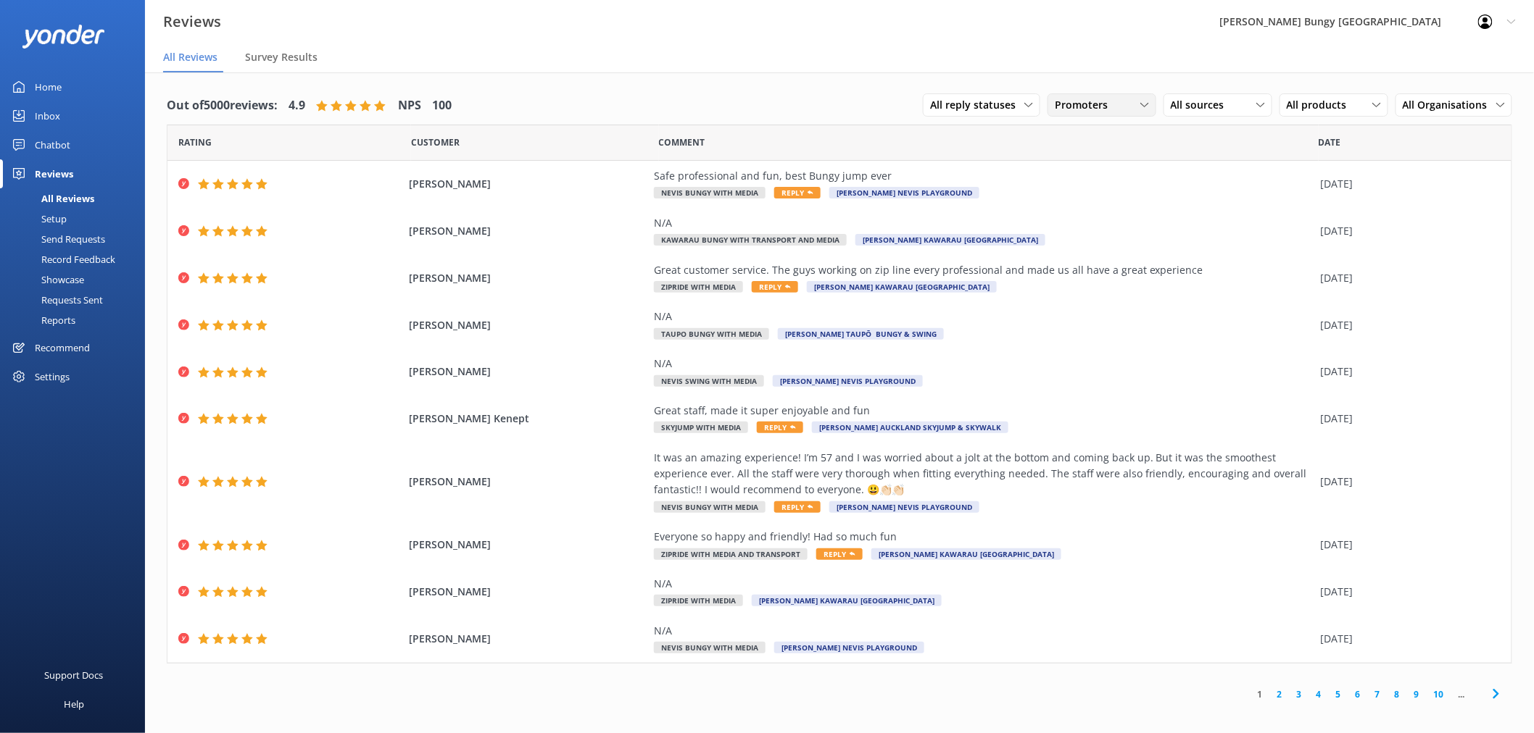
click at [1105, 99] on span "Promoters" at bounding box center [1086, 105] width 62 height 16
click at [1139, 230] on link "Detractors" at bounding box center [1112, 223] width 129 height 29
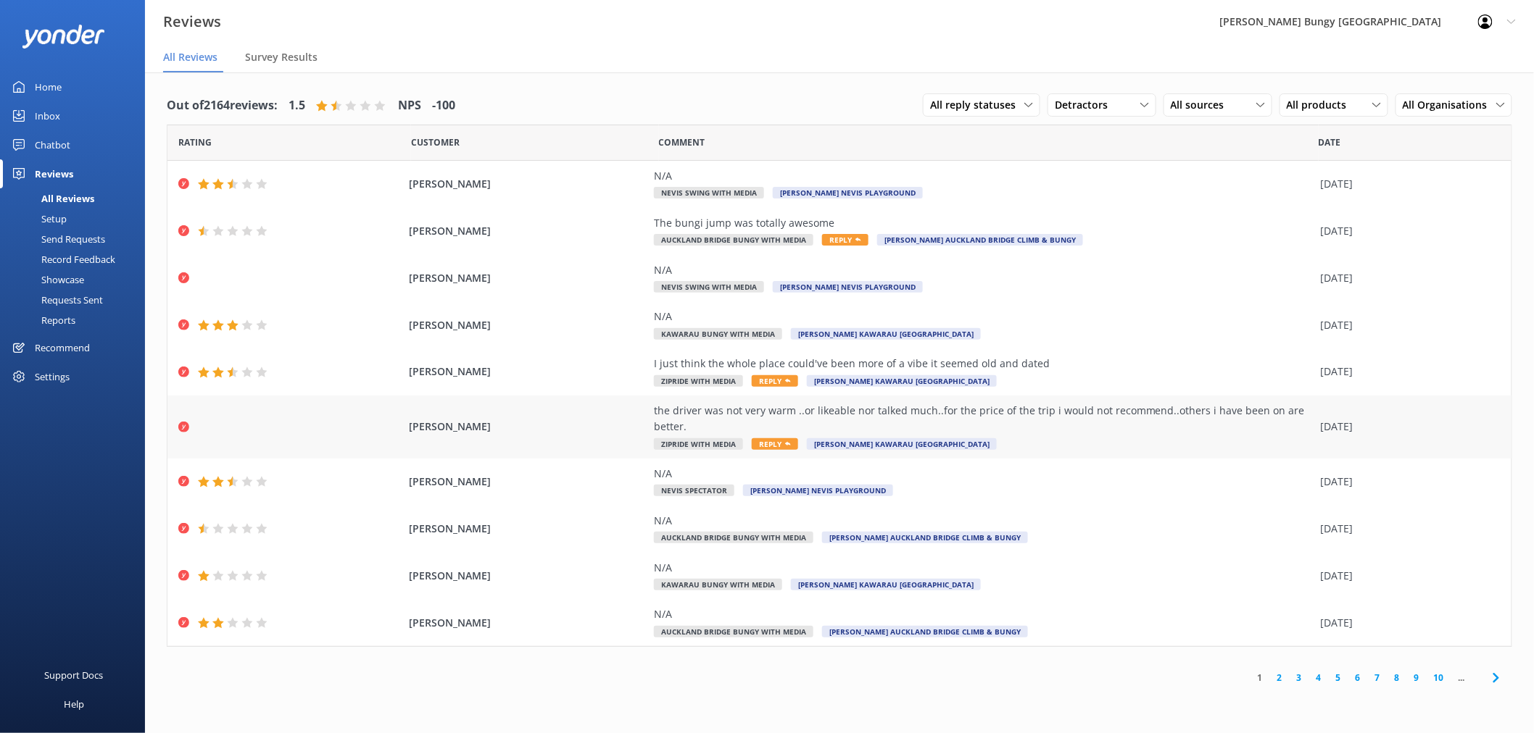
click at [1126, 420] on div "the driver was not very warm ..or likeable nor talked much..for the price of th…" at bounding box center [984, 419] width 660 height 33
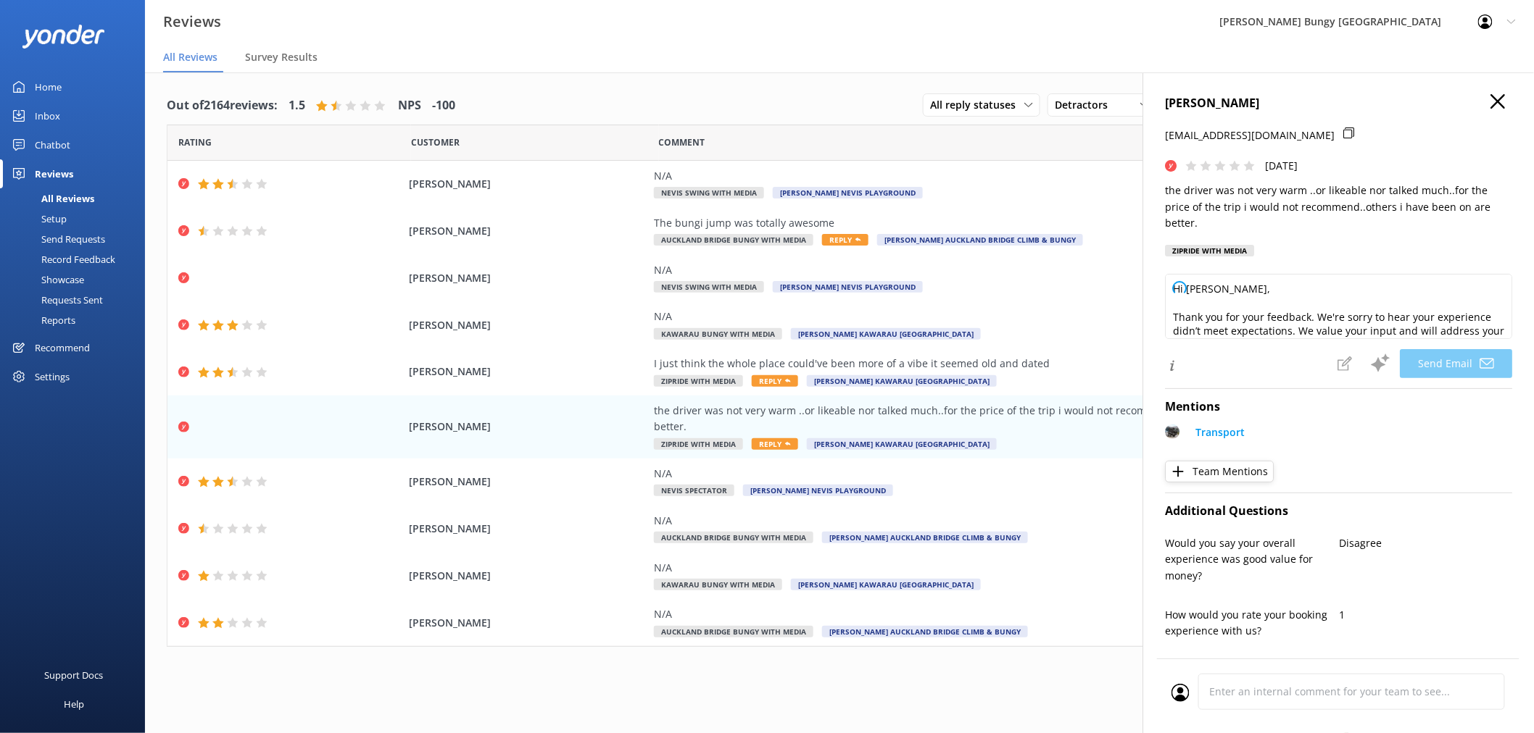
click at [1490, 99] on icon "button" at bounding box center [1497, 101] width 14 height 14
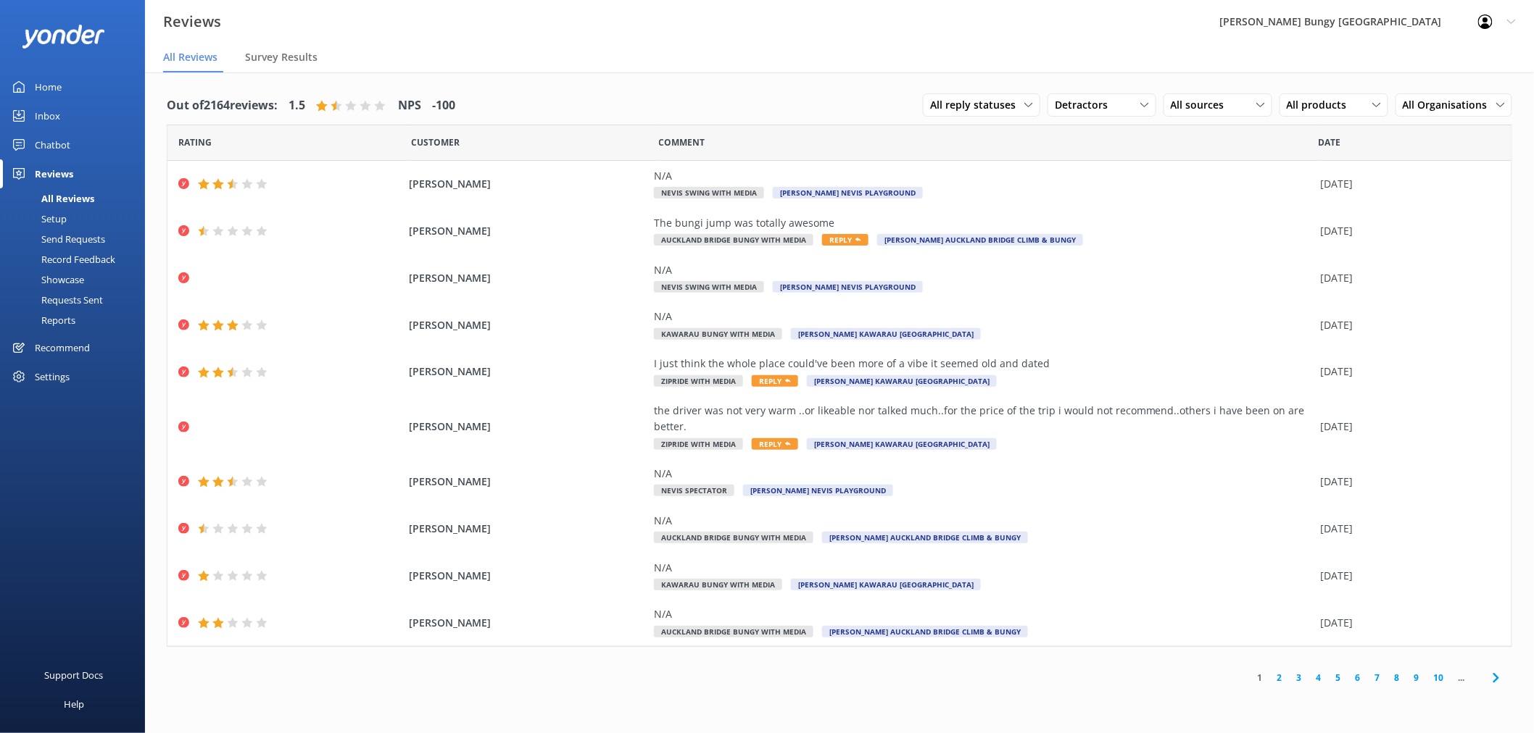
click at [1279, 675] on link "2" at bounding box center [1280, 678] width 20 height 14
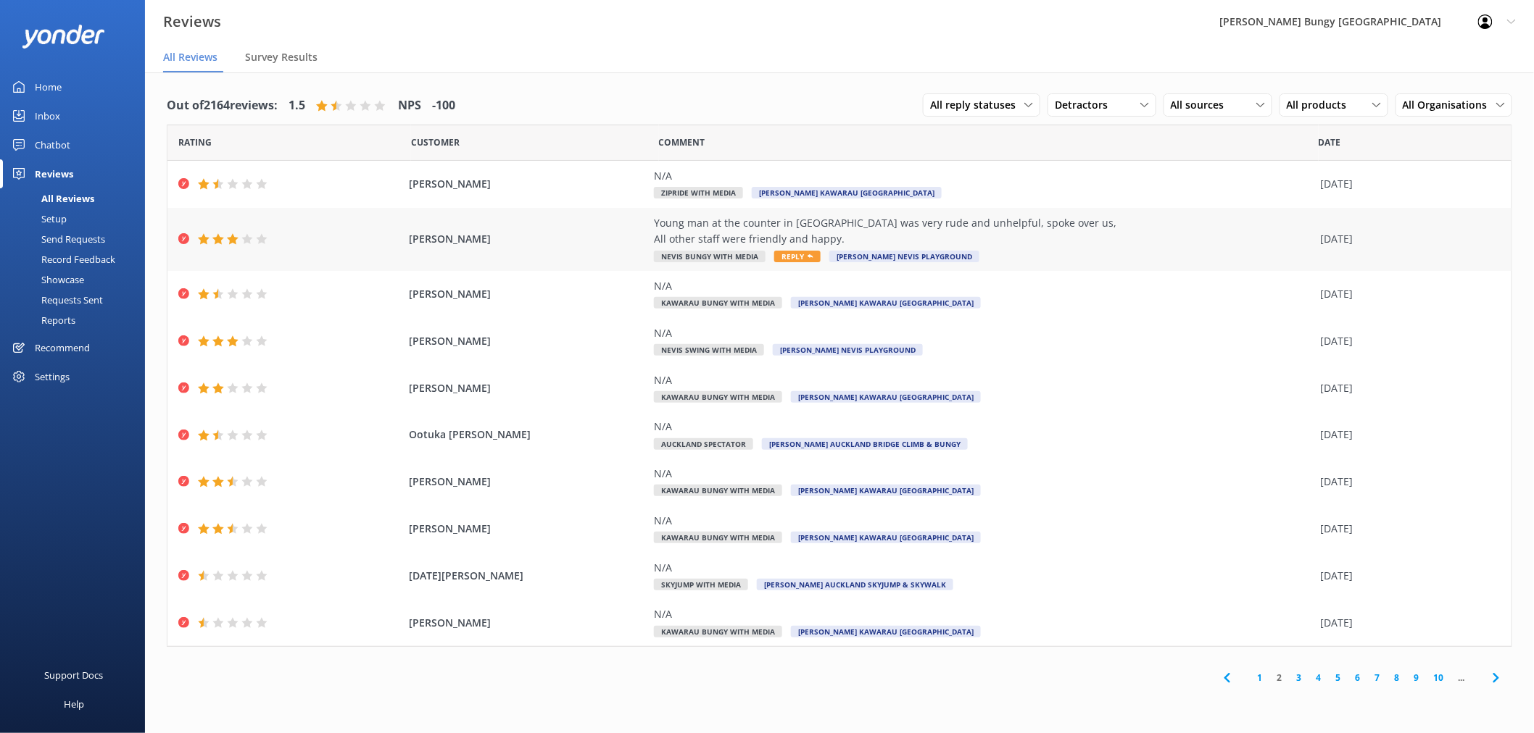
click at [970, 235] on div "Young man at the counter in [GEOGRAPHIC_DATA] was very rude and unhelpful, spok…" at bounding box center [984, 231] width 660 height 33
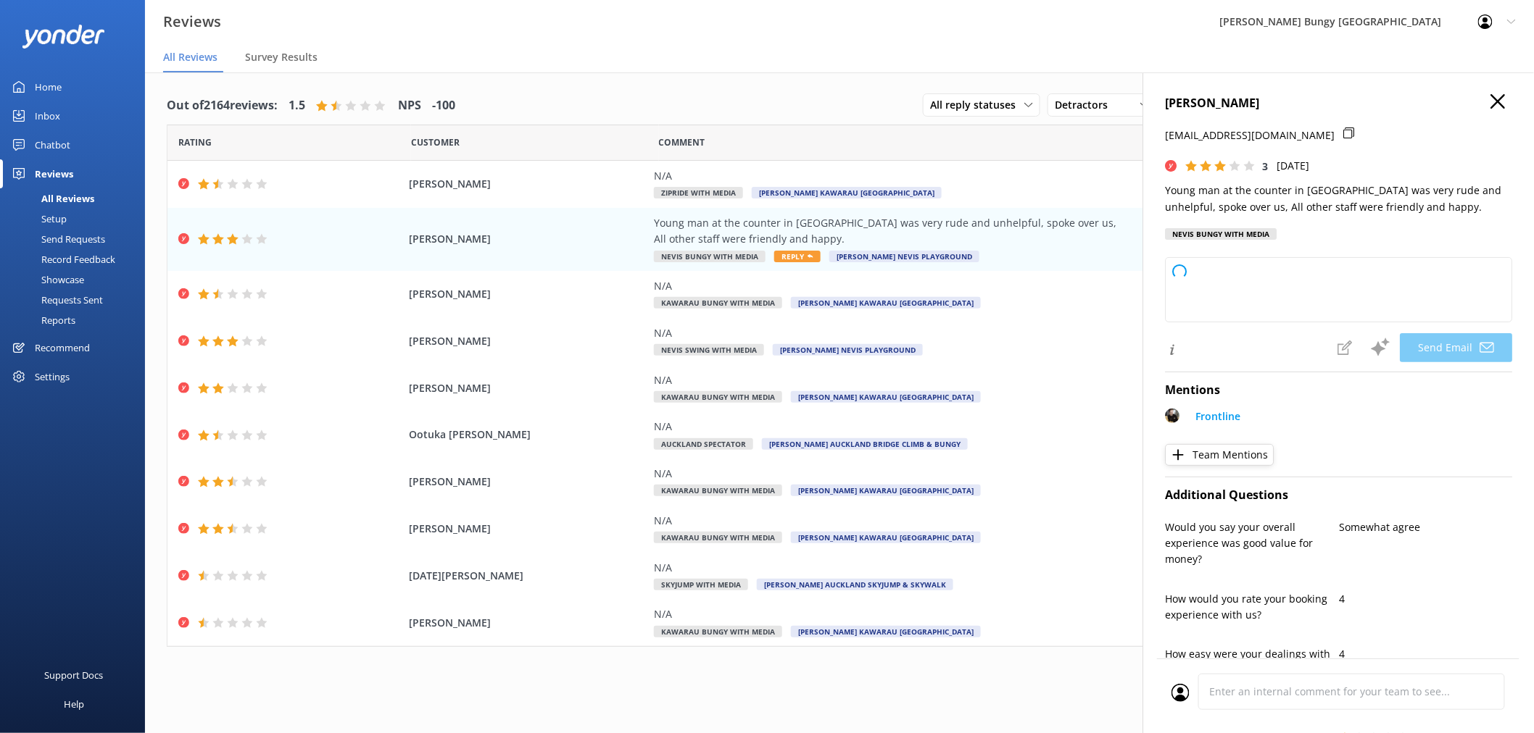
type textarea "Hi [PERSON_NAME], thank you for sharing your feedback. We're sorry to hear abou…"
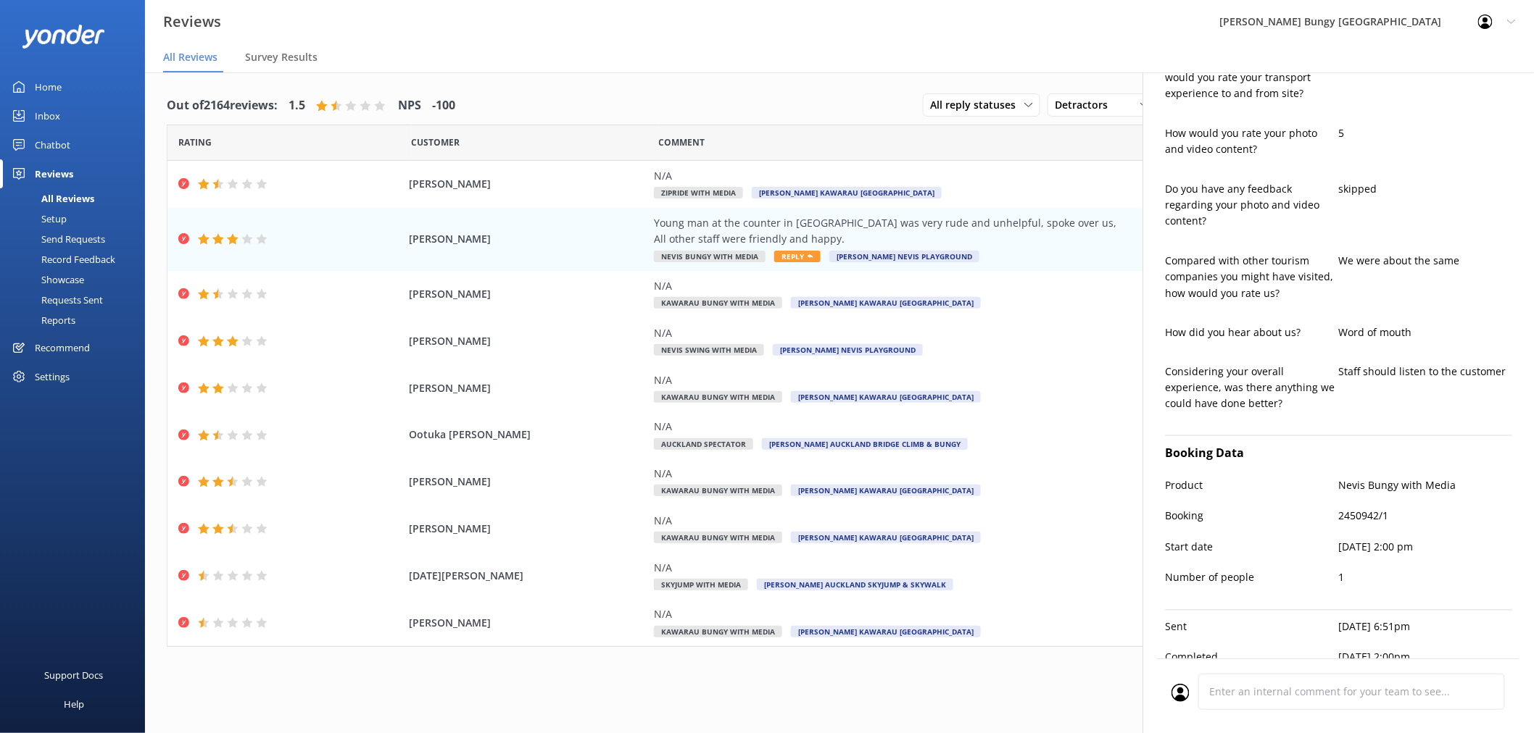
scroll to position [845, 0]
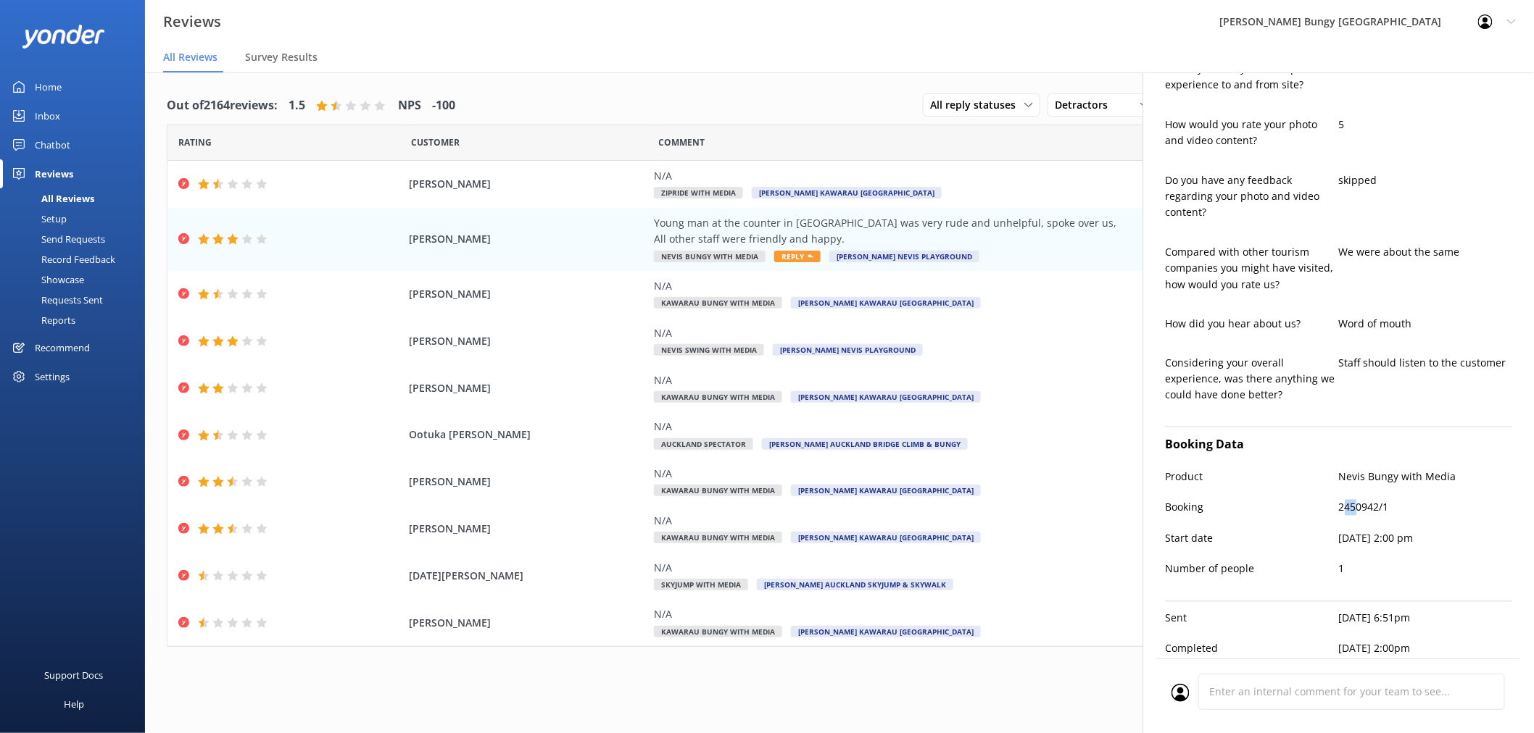
drag, startPoint x: 1336, startPoint y: 510, endPoint x: 1349, endPoint y: 499, distance: 17.5
click at [1349, 500] on div "Booking 2450942/1" at bounding box center [1338, 515] width 347 height 30
click at [1418, 500] on p "2450942/1" at bounding box center [1426, 508] width 174 height 16
click at [1357, 500] on p "2450942/1" at bounding box center [1426, 508] width 174 height 16
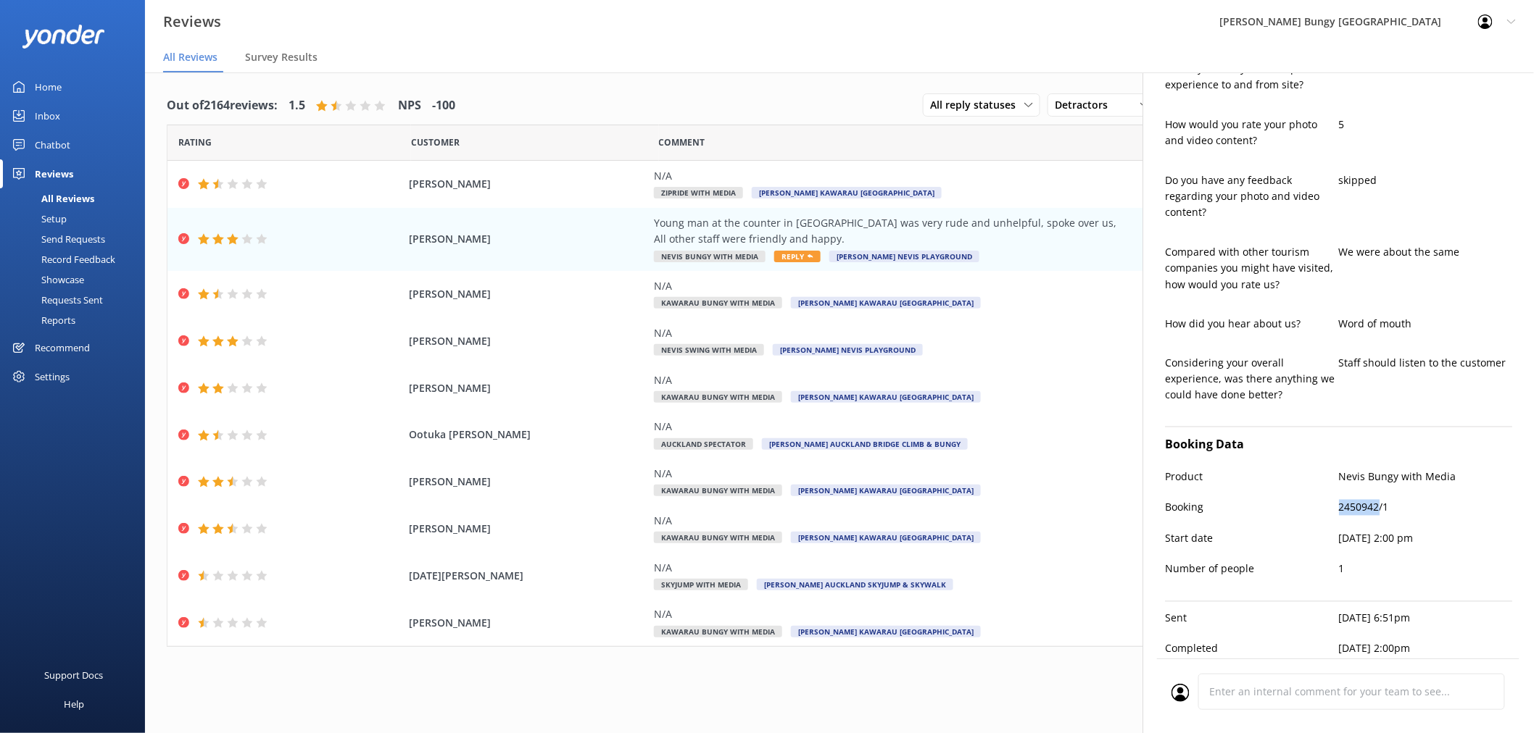
copy p "2450942"
click at [881, 248] on div "Young man at the counter in [GEOGRAPHIC_DATA] was very rude and unhelpful, spok…" at bounding box center [984, 239] width 660 height 49
click at [1008, 278] on div "N/A" at bounding box center [984, 286] width 660 height 16
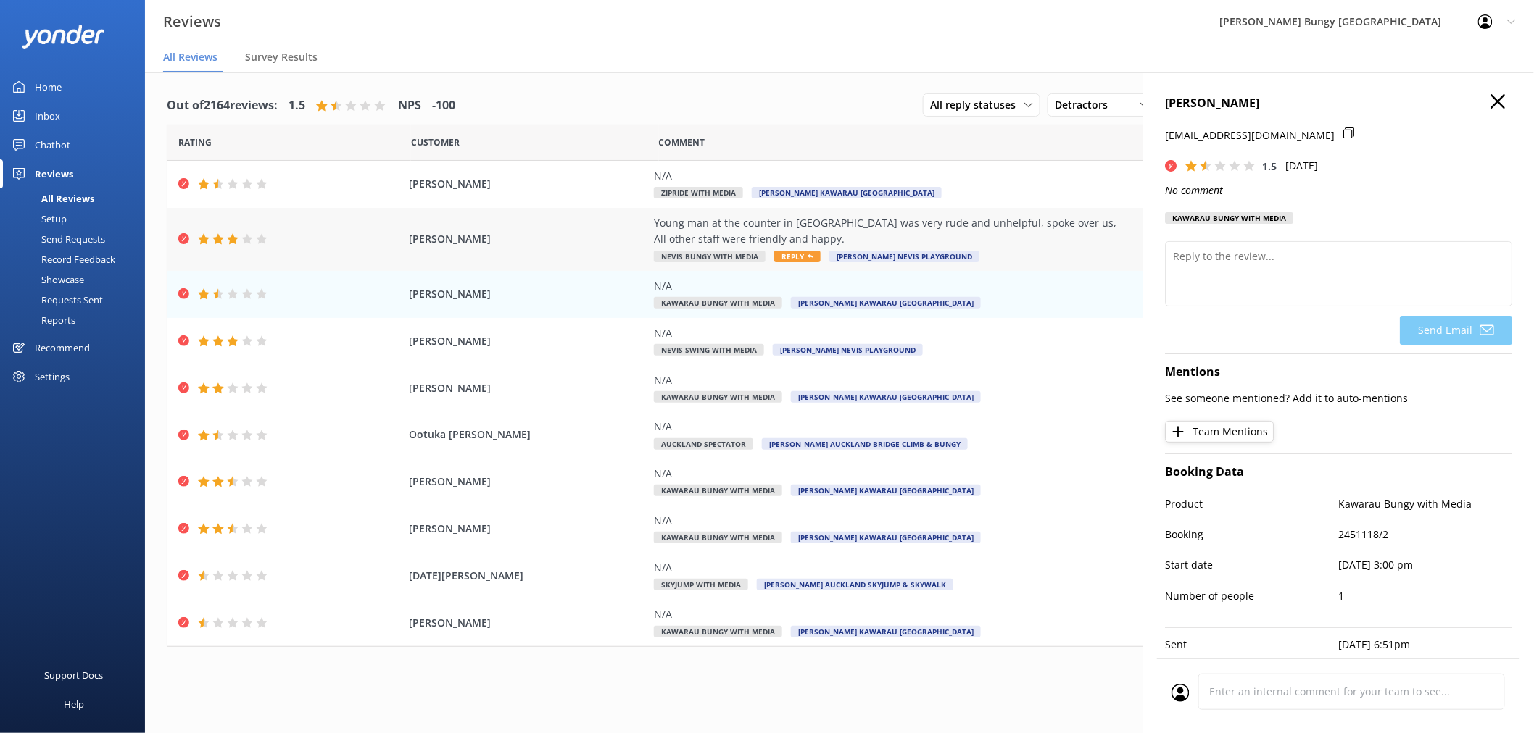
click at [1015, 226] on div "Young man at the counter in [GEOGRAPHIC_DATA] was very rude and unhelpful, spok…" at bounding box center [984, 231] width 660 height 33
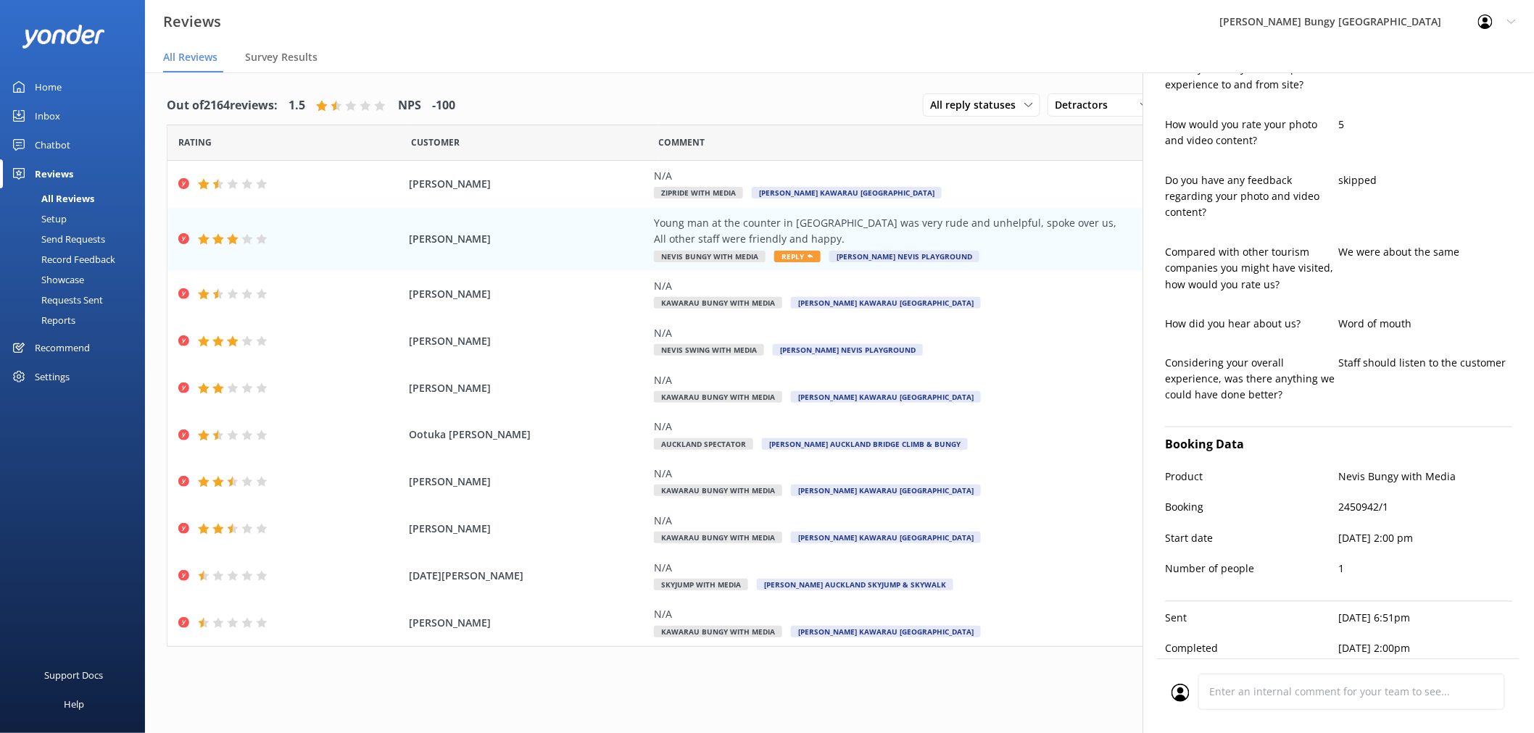
type textarea "Hi [PERSON_NAME], thank you for your feedback and for highlighting both the pos…"
click at [1358, 500] on p "2450942/1" at bounding box center [1426, 508] width 174 height 16
copy p "2450942"
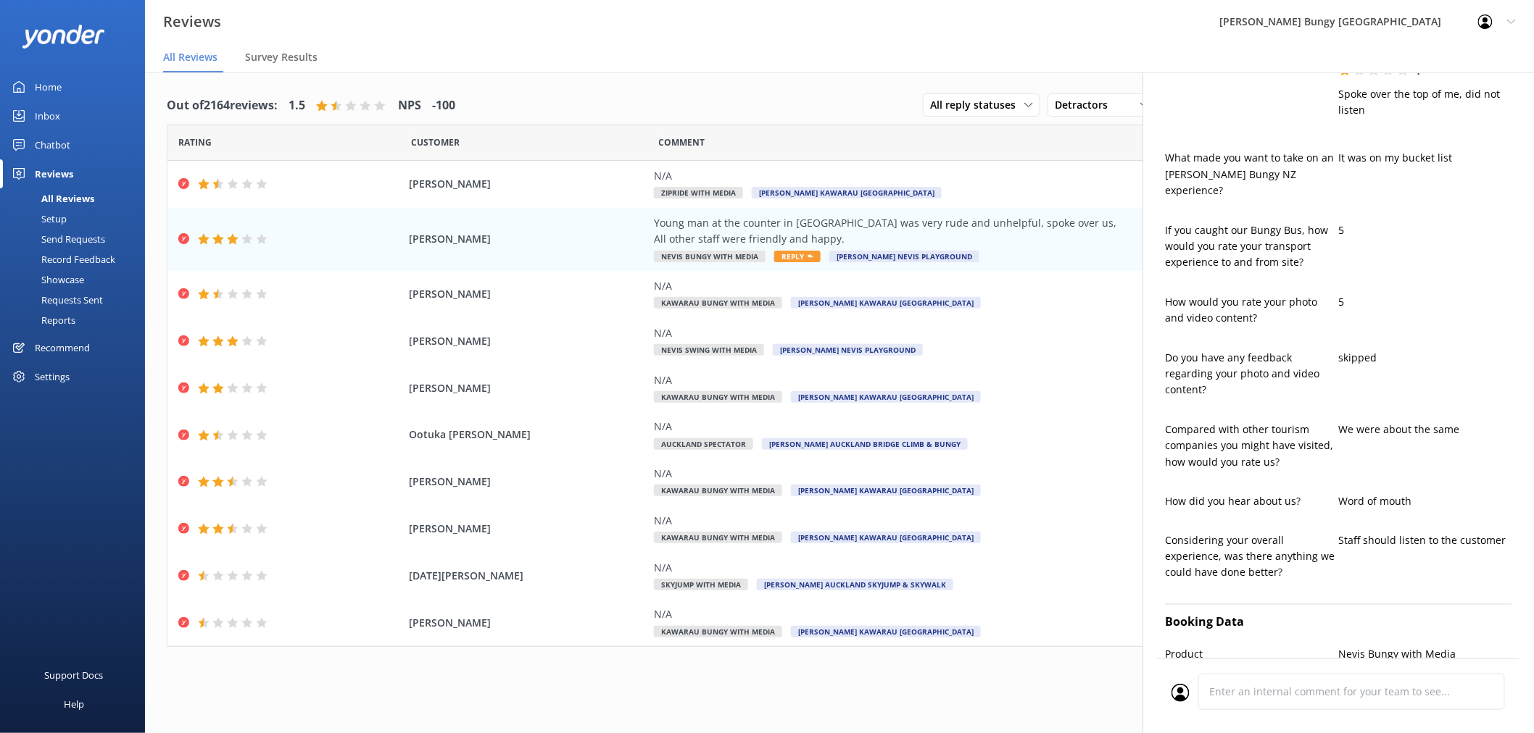
scroll to position [684, 0]
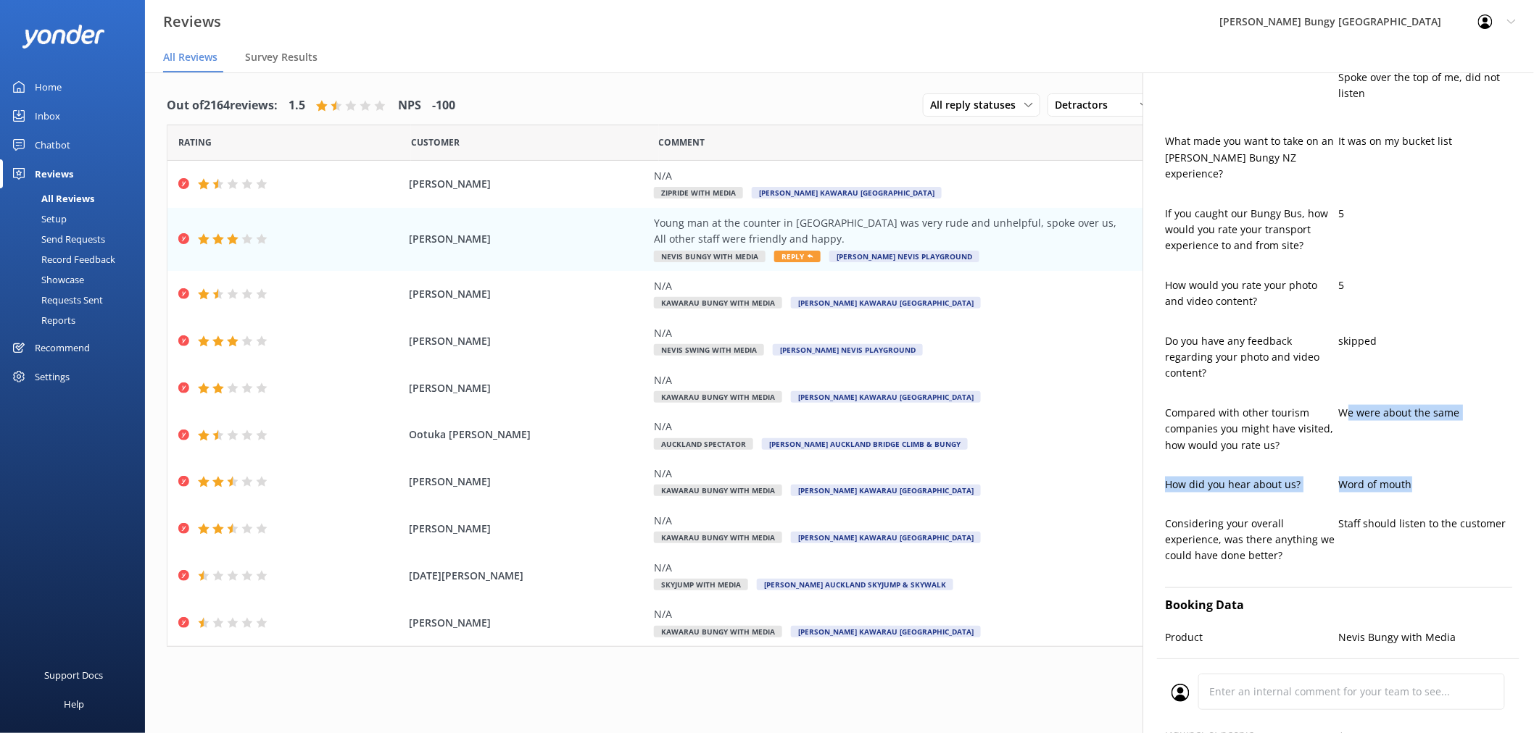
drag, startPoint x: 1343, startPoint y: 402, endPoint x: 1414, endPoint y: 510, distance: 129.3
click at [1414, 510] on div "Additional Questions Would you say your overall experience was good value for m…" at bounding box center [1338, 186] width 347 height 786
click at [1418, 518] on div "Staff should listen to the customer" at bounding box center [1426, 547] width 174 height 63
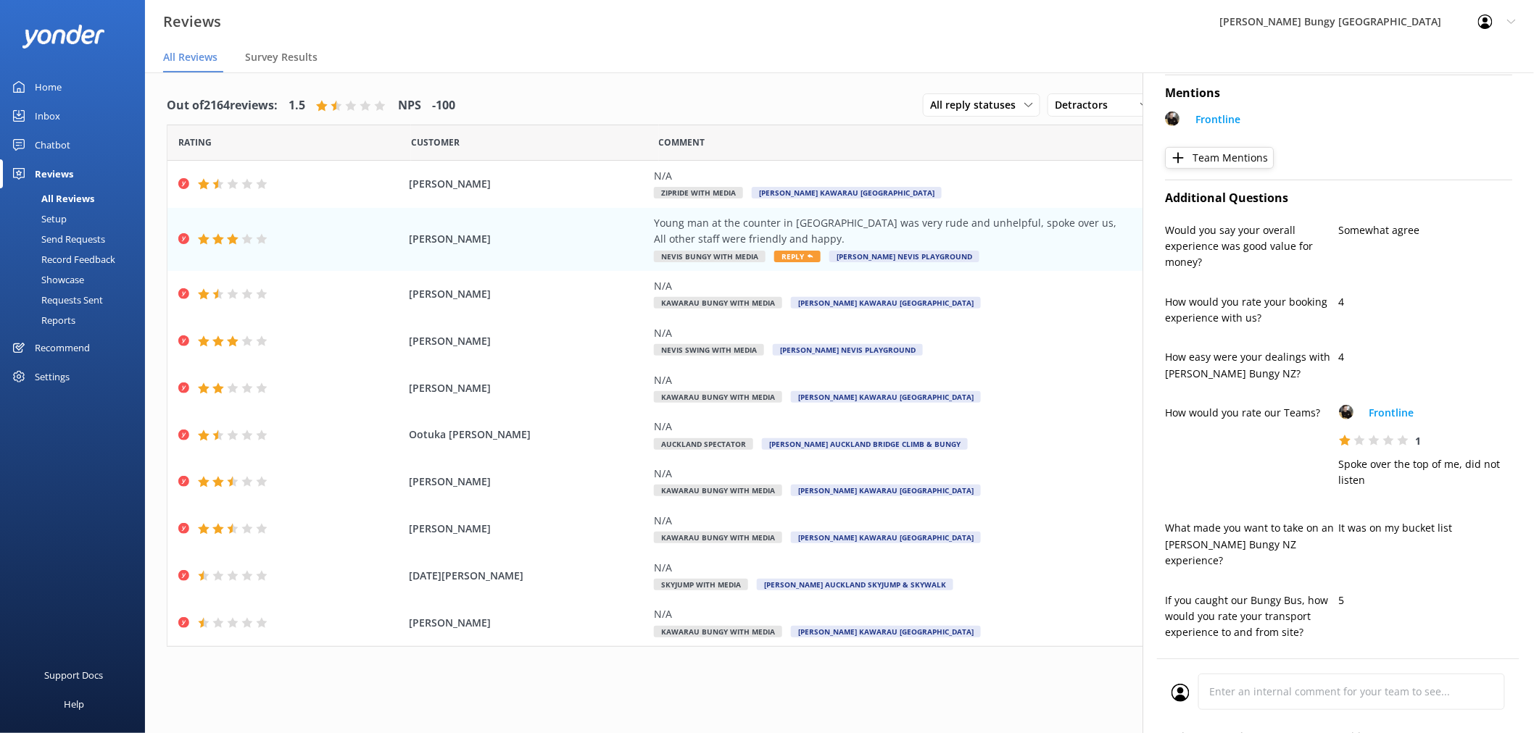
scroll to position [322, 0]
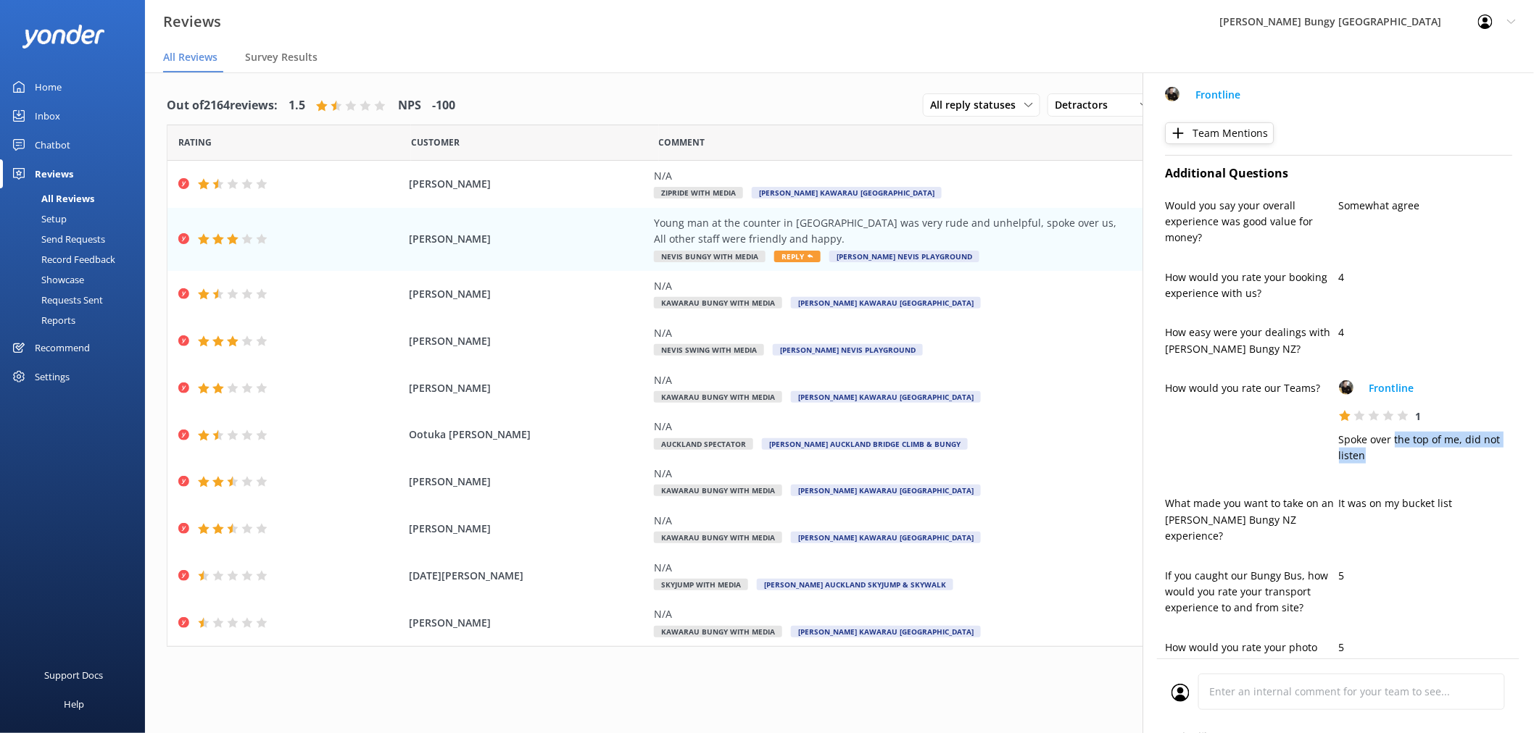
drag, startPoint x: 1418, startPoint y: 451, endPoint x: 1434, endPoint y: 458, distance: 16.9
click at [1434, 458] on p "Spoke over the top of me, did not listen" at bounding box center [1426, 448] width 174 height 33
click at [1419, 459] on p "Spoke over the top of me, did not listen" at bounding box center [1426, 448] width 174 height 33
drag, startPoint x: 1411, startPoint y: 438, endPoint x: 1436, endPoint y: 441, distance: 24.7
click at [1436, 441] on p "Spoke over the top of me, did not listen" at bounding box center [1426, 448] width 174 height 33
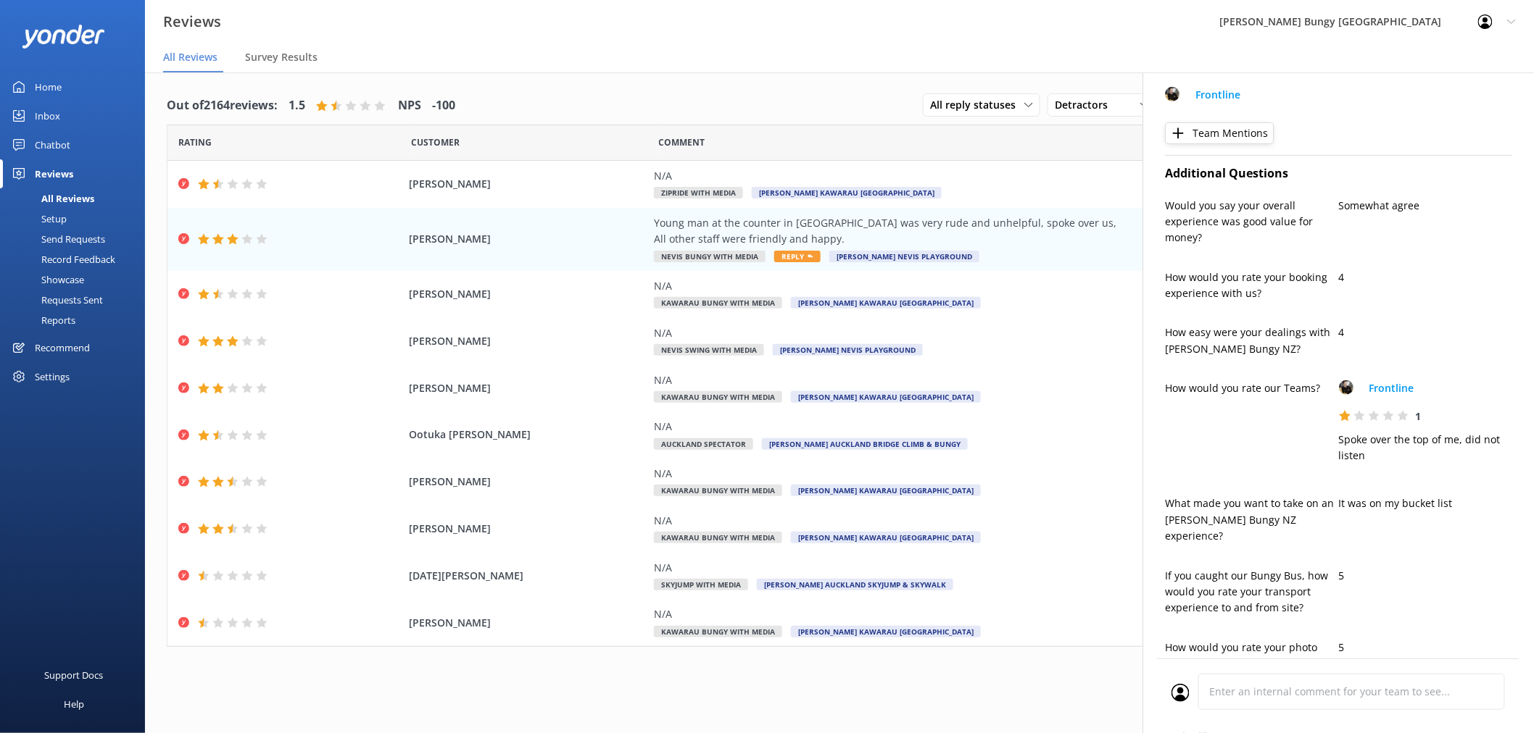
drag, startPoint x: 1442, startPoint y: 454, endPoint x: 1443, endPoint y: 461, distance: 7.3
click at [1443, 459] on p "Spoke over the top of me, did not listen" at bounding box center [1426, 448] width 174 height 33
drag, startPoint x: 1443, startPoint y: 455, endPoint x: 1321, endPoint y: 465, distance: 122.8
click at [1321, 465] on div "How would you rate our Teams? Frontline 1 Spoke over the top of me, did not lis…" at bounding box center [1338, 433] width 347 height 107
click at [1344, 466] on div "Spoke over the top of me, did not listen" at bounding box center [1426, 455] width 174 height 47
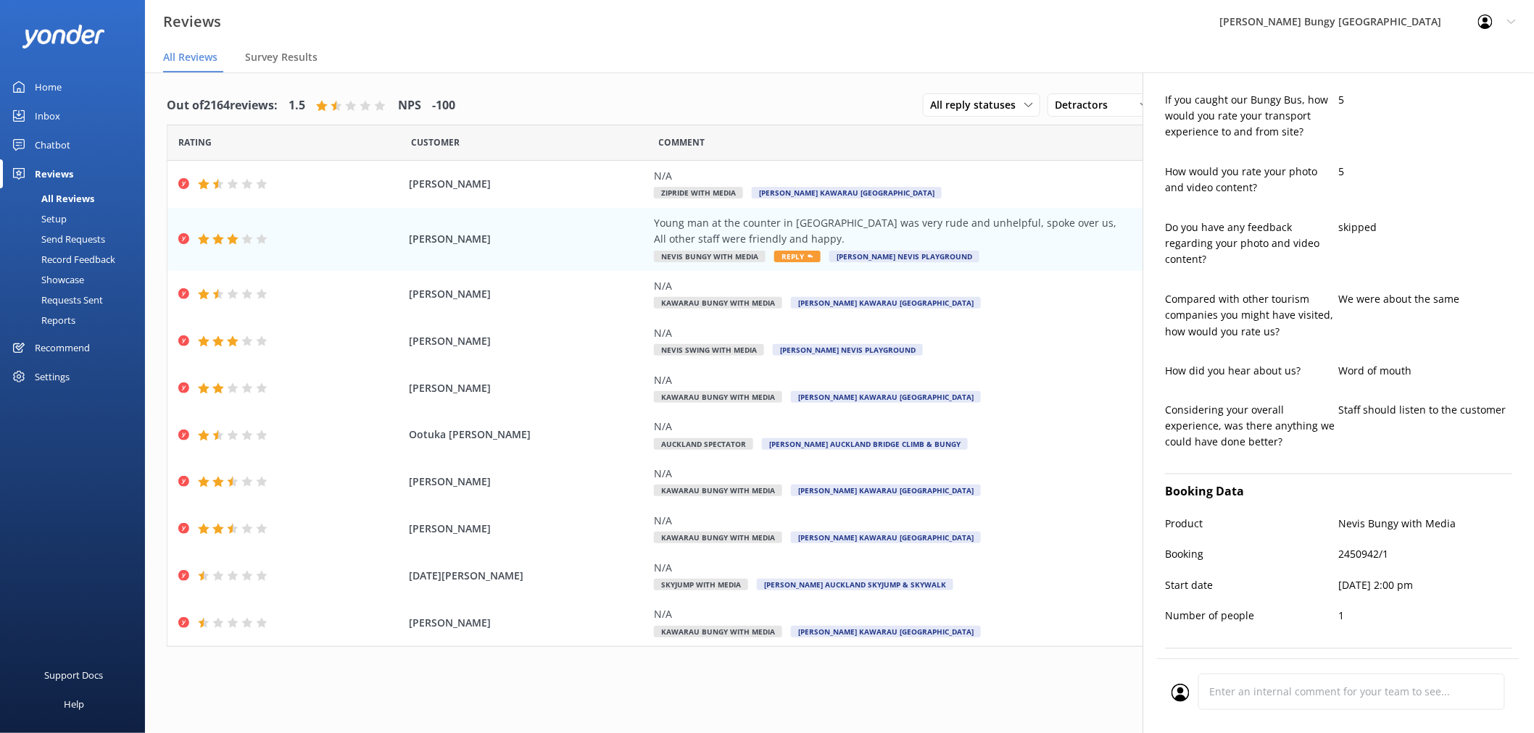
scroll to position [805, 0]
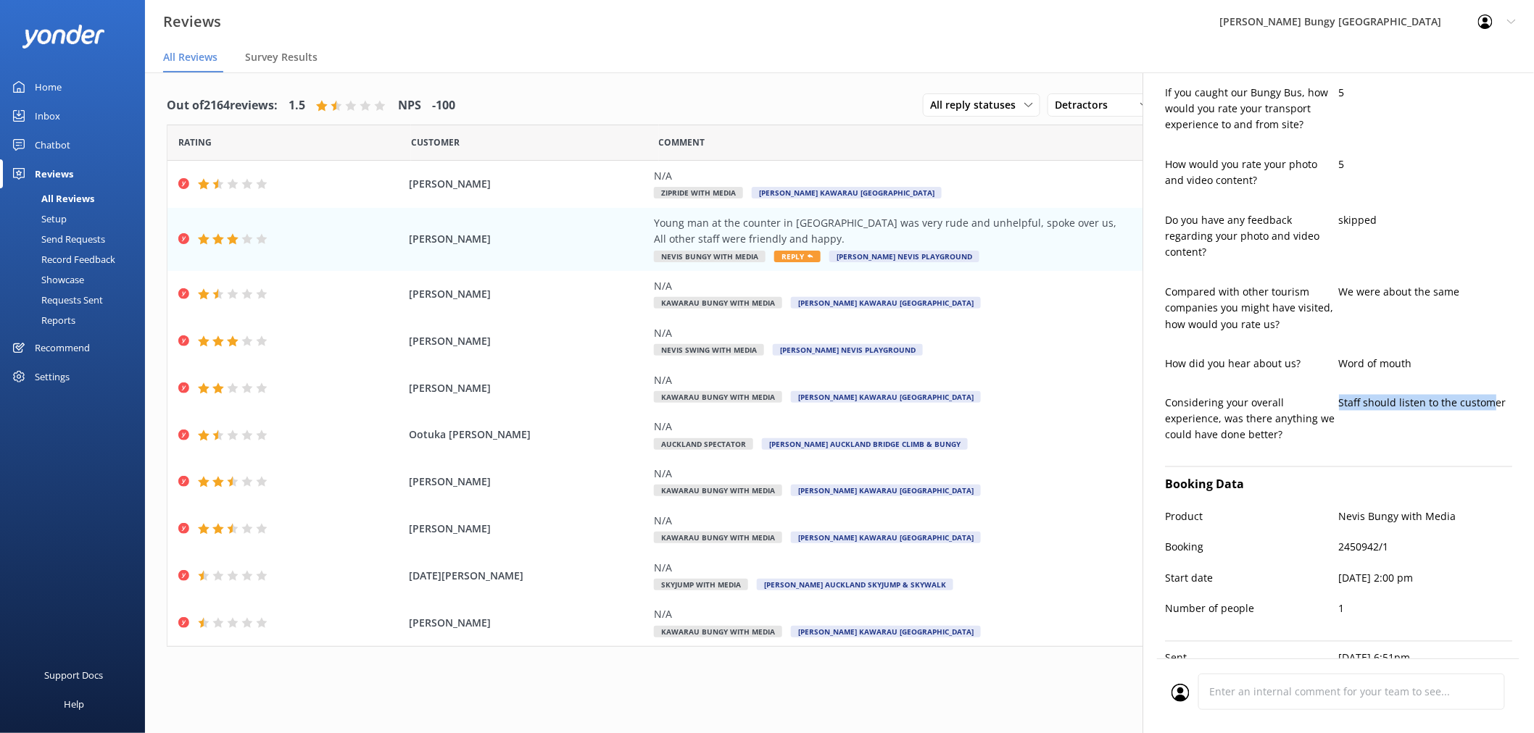
drag, startPoint x: 1332, startPoint y: 386, endPoint x: 1488, endPoint y: 384, distance: 155.8
click at [1488, 395] on p "Staff should listen to the customer" at bounding box center [1426, 403] width 174 height 16
click at [1502, 365] on div "[PERSON_NAME] [EMAIL_ADDRESS][DOMAIN_NAME] 3 [DATE] Young man at the counter in…" at bounding box center [1337, 438] width 391 height 733
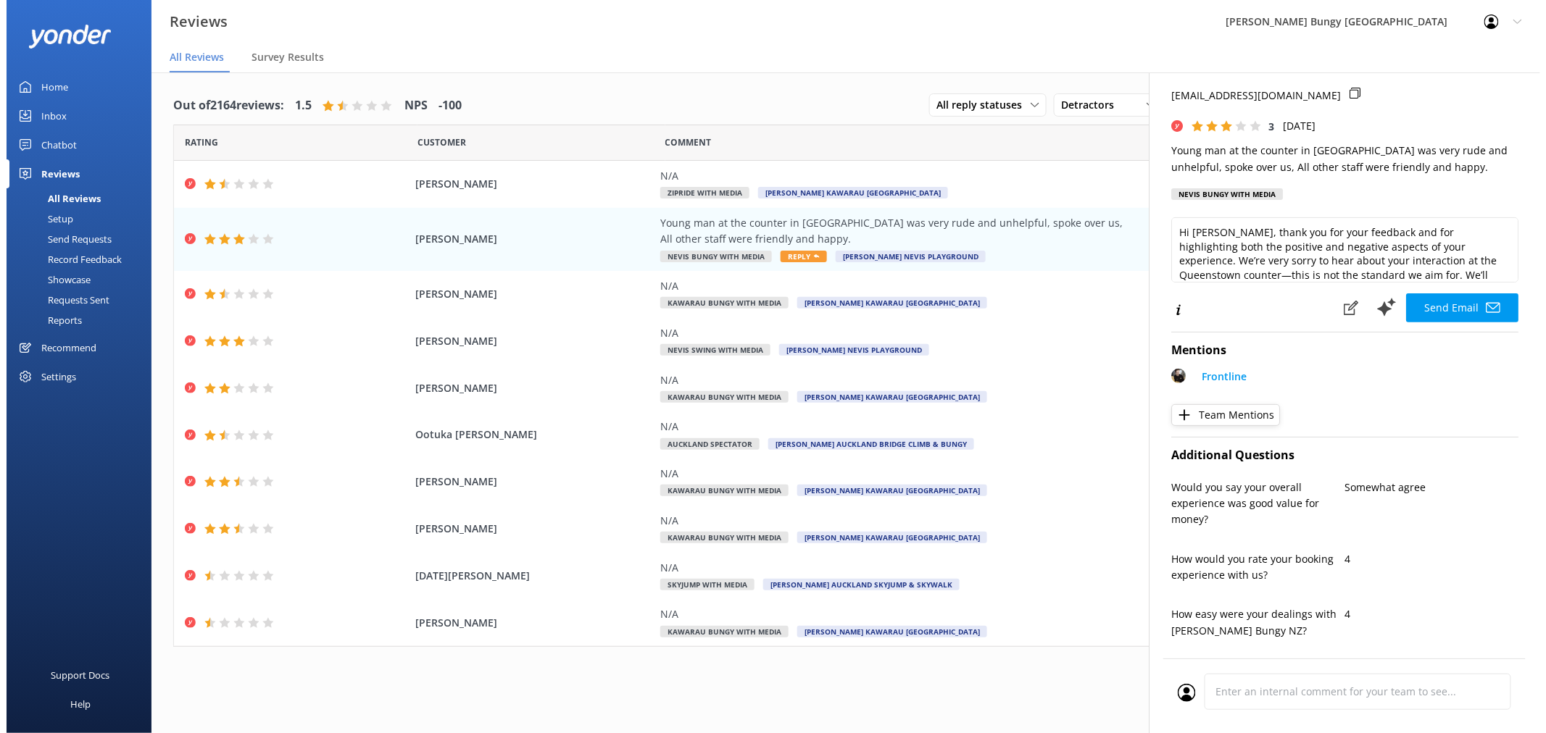
scroll to position [0, 0]
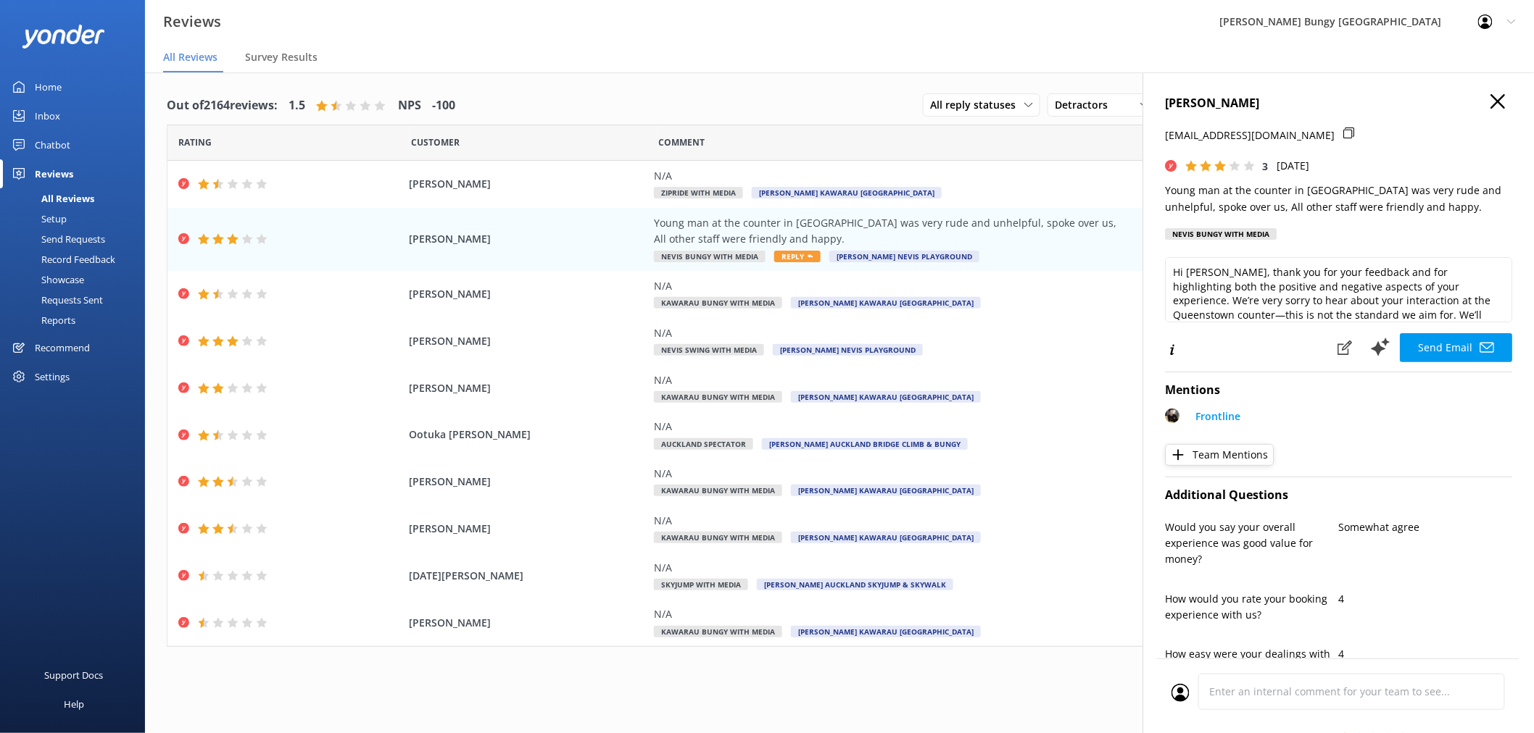
click at [1490, 107] on icon "button" at bounding box center [1497, 101] width 14 height 14
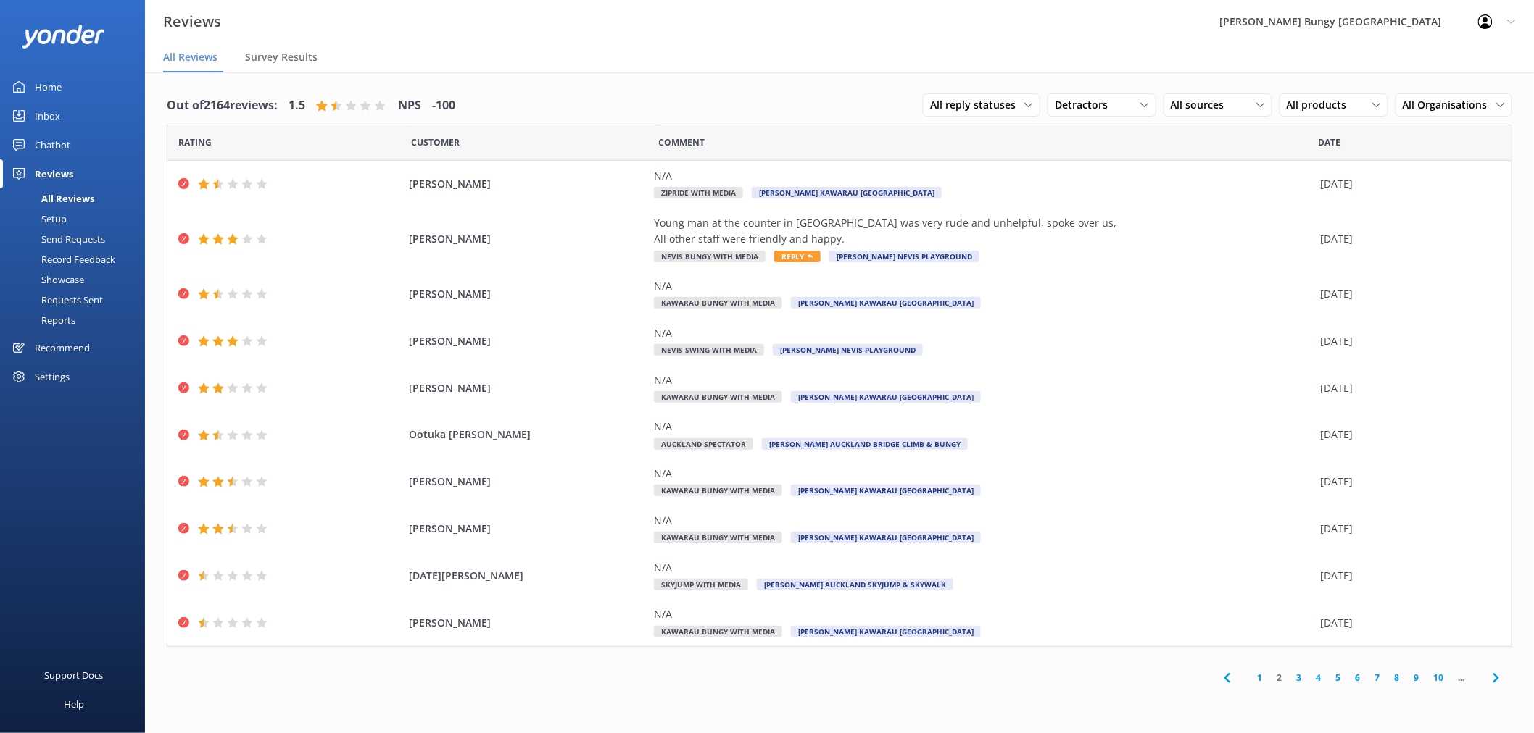
click at [1259, 679] on link "1" at bounding box center [1260, 678] width 20 height 14
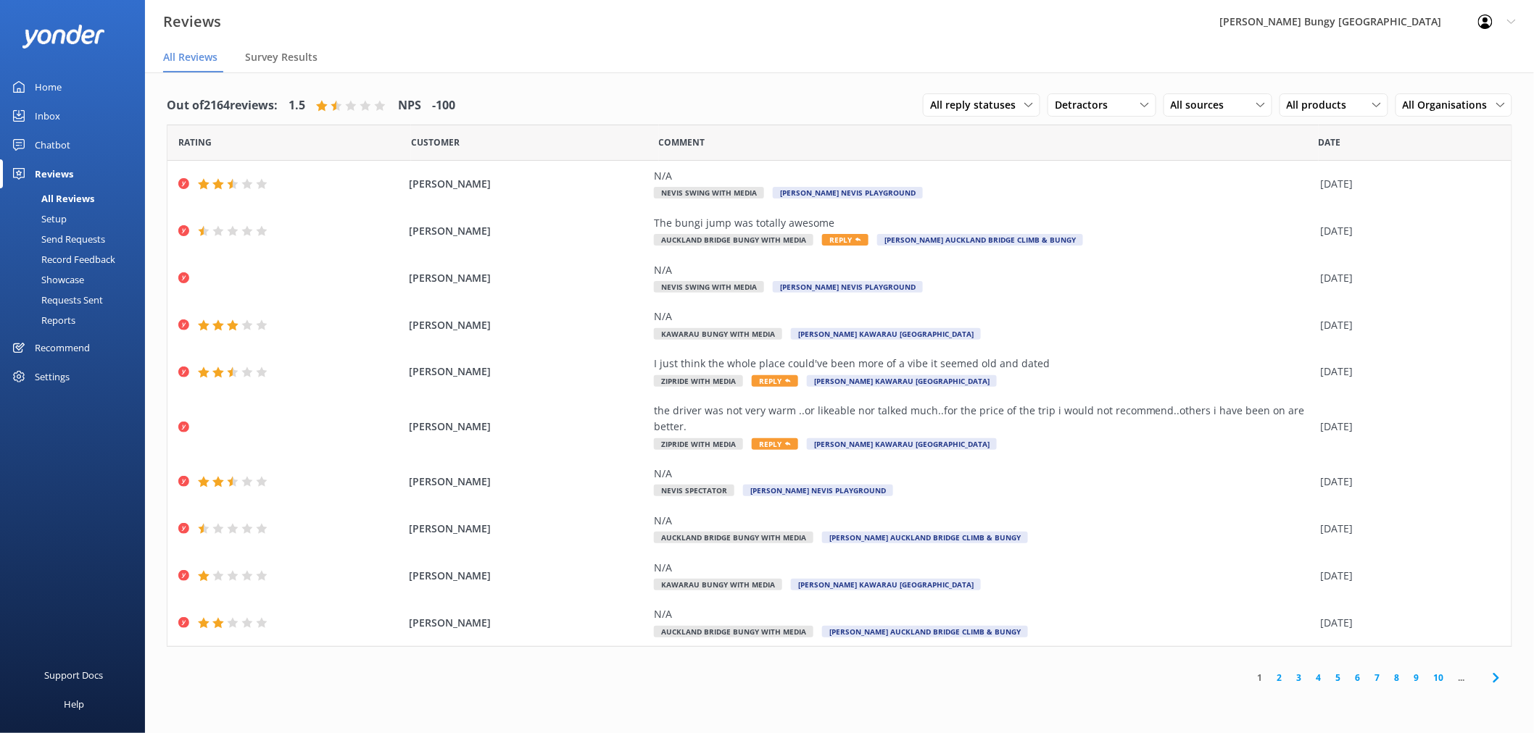
click at [67, 118] on link "Inbox" at bounding box center [72, 115] width 145 height 29
